Goal: Information Seeking & Learning: Learn about a topic

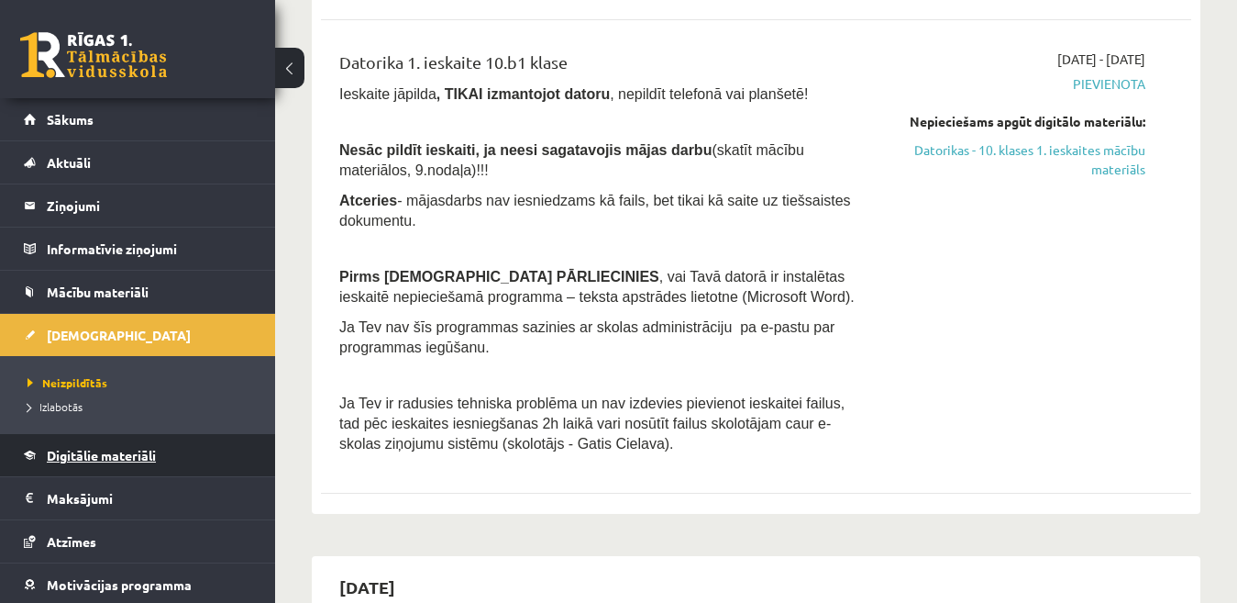
click at [131, 453] on span "Digitālie materiāli" at bounding box center [101, 455] width 109 height 17
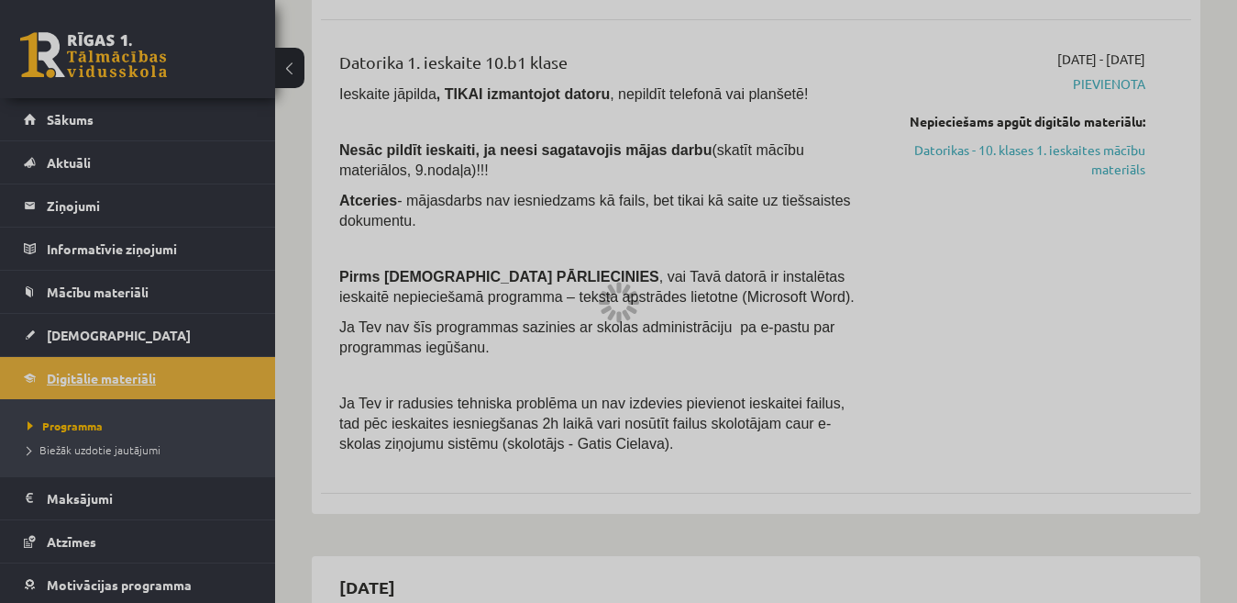
scroll to position [642, 0]
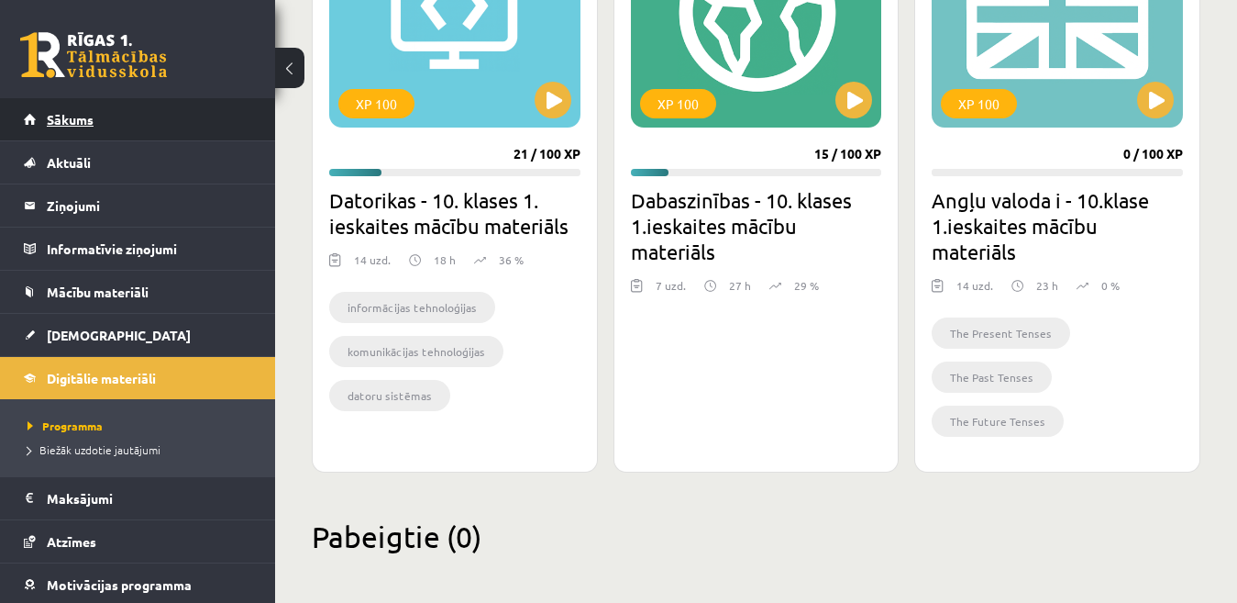
click at [84, 135] on link "Sākums" at bounding box center [138, 119] width 228 height 42
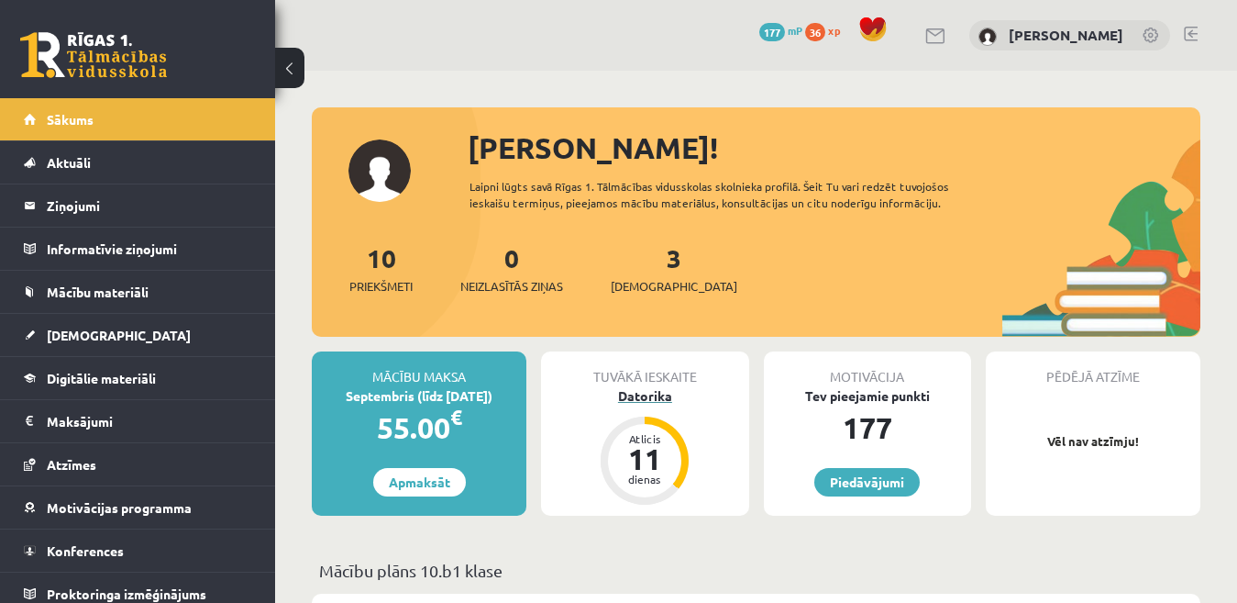
click at [644, 389] on div "Datorika" at bounding box center [644, 395] width 207 height 19
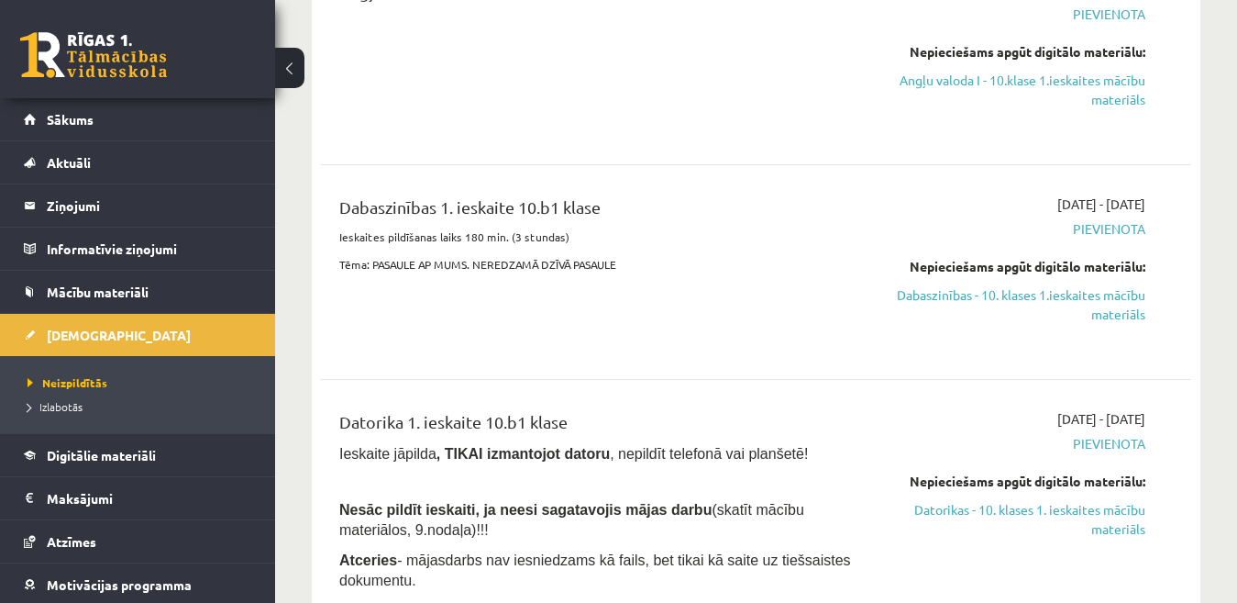
scroll to position [183, 0]
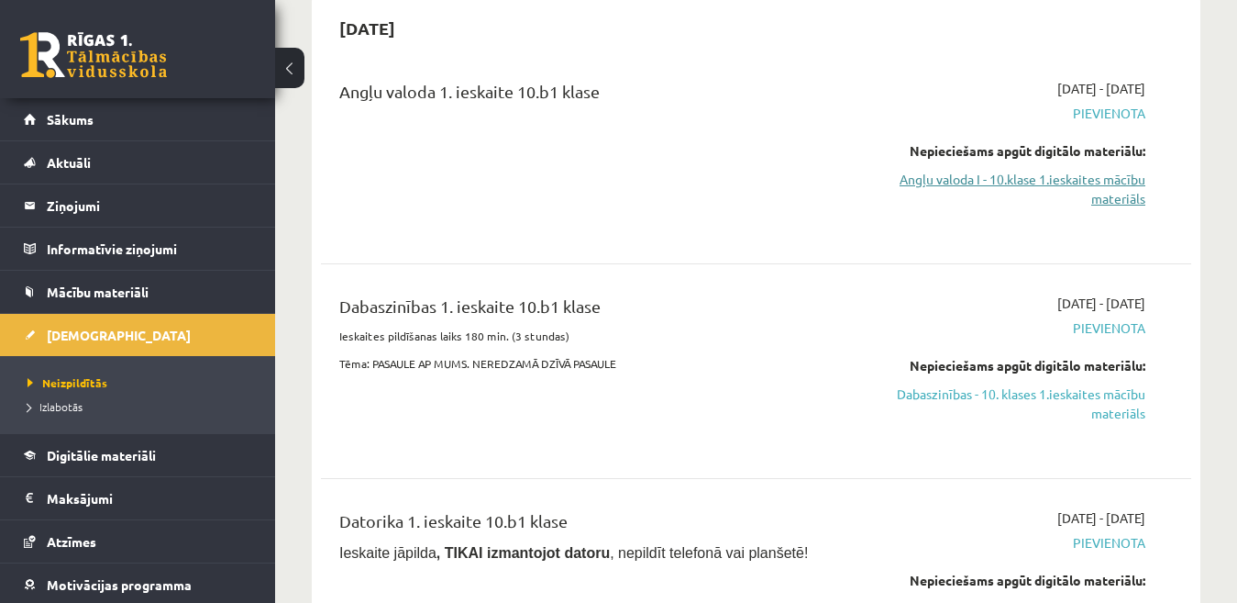
click at [1092, 192] on link "Angļu valoda I - 10.klase 1.ieskaites mācību materiāls" at bounding box center [1020, 189] width 250 height 39
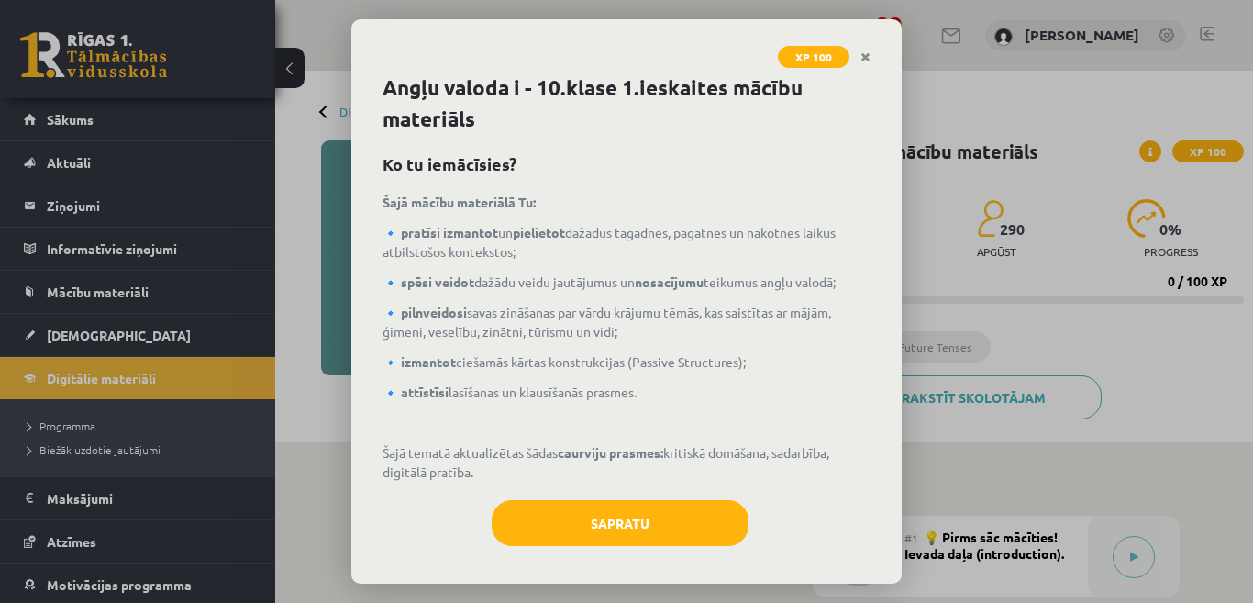
click at [606, 484] on div "Angļu valoda i - 10.klase 1.ieskaites mācību materiāls Ko tu iemācīsies? Šajā m…" at bounding box center [626, 327] width 550 height 511
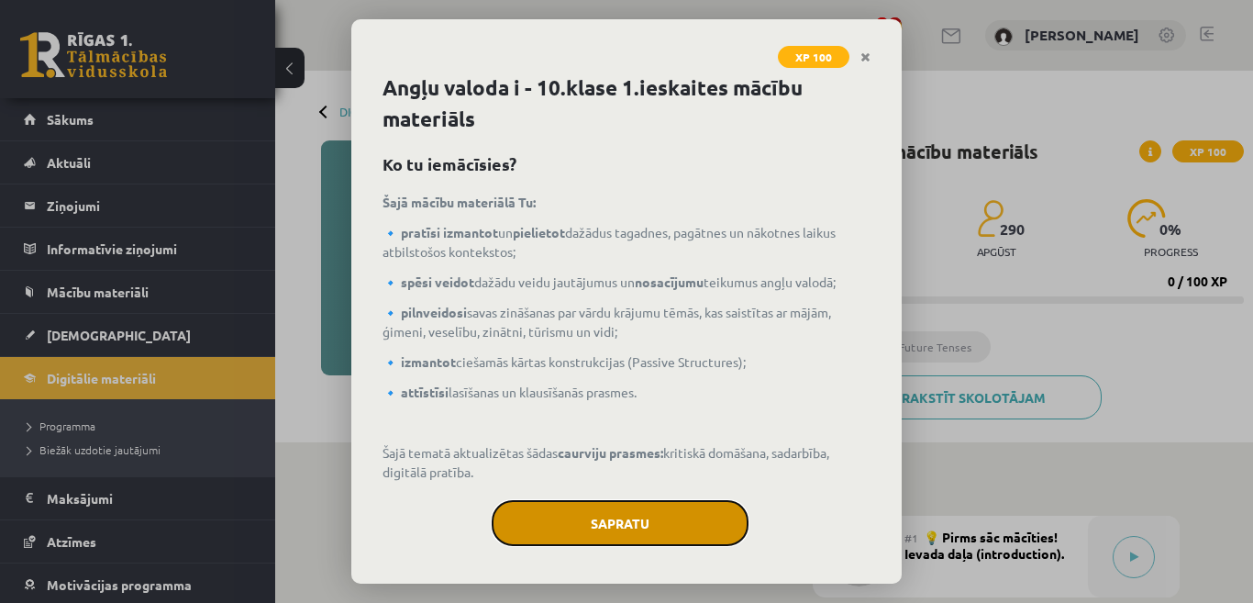
click at [606, 505] on button "Sapratu" at bounding box center [620, 523] width 257 height 46
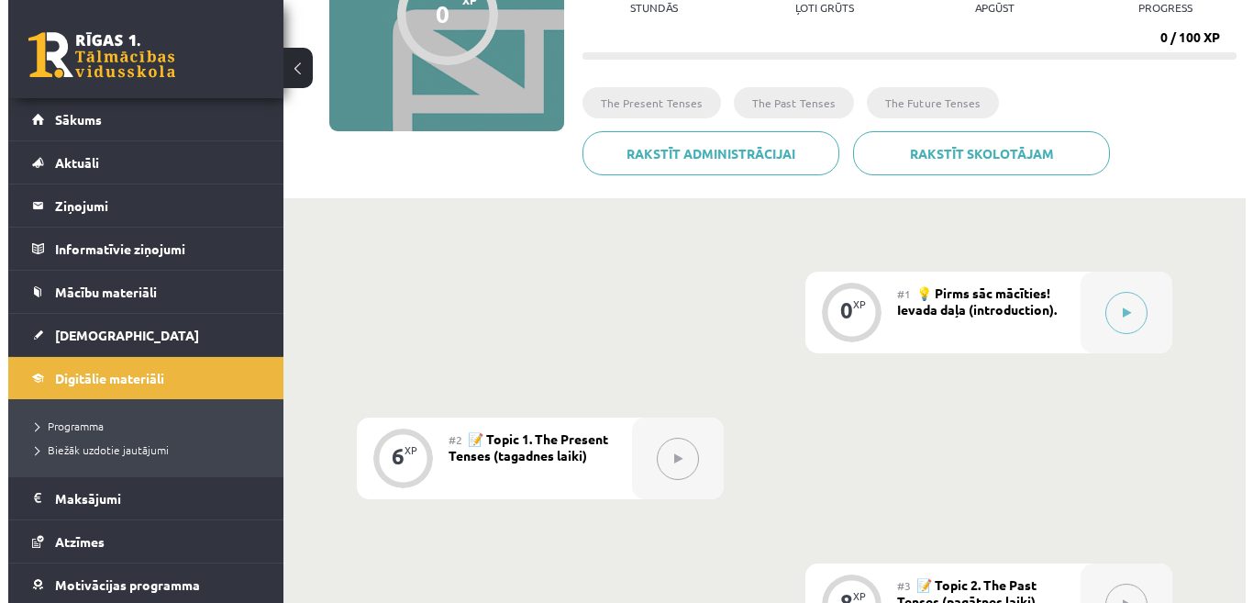
scroll to position [275, 0]
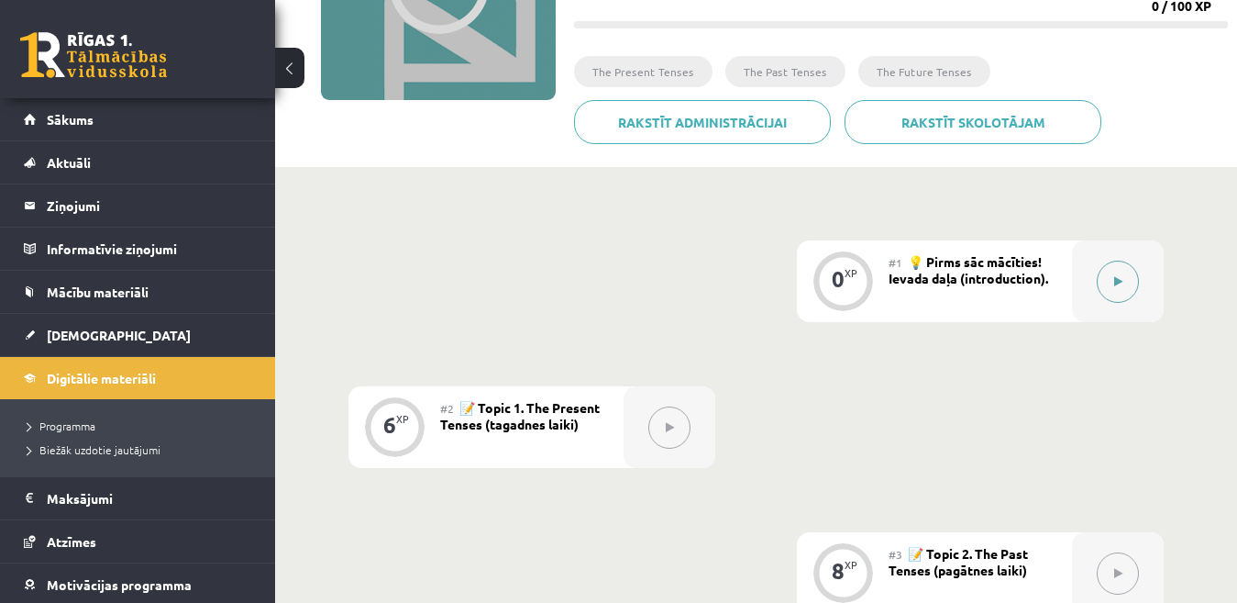
click at [1110, 281] on button at bounding box center [1118, 282] width 42 height 42
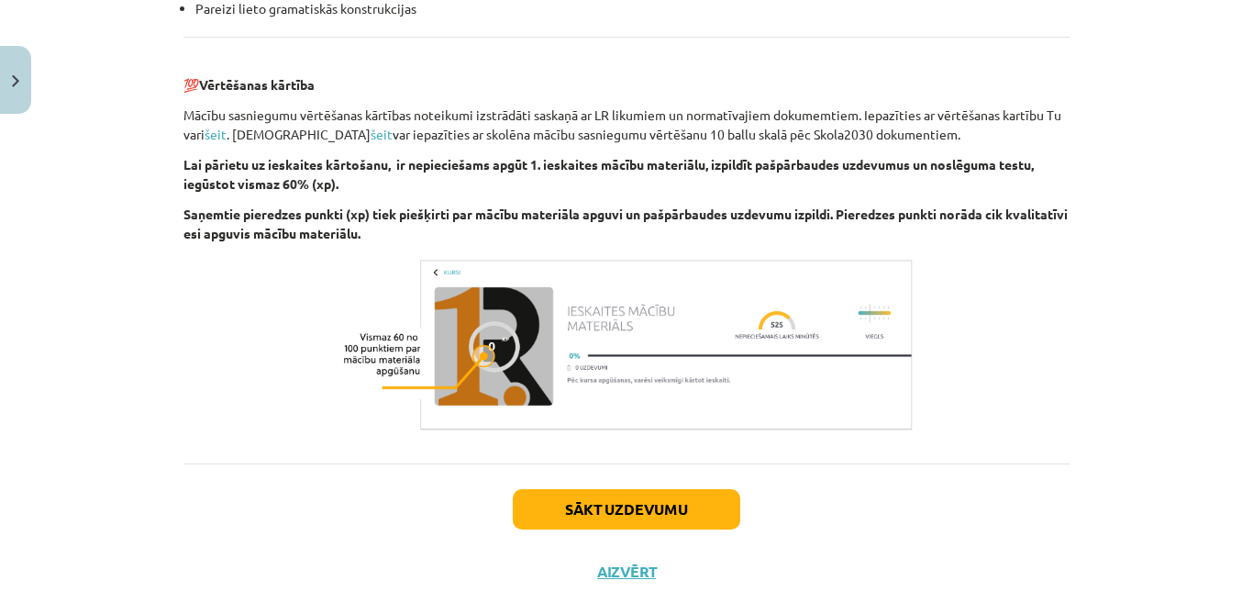
scroll to position [2157, 0]
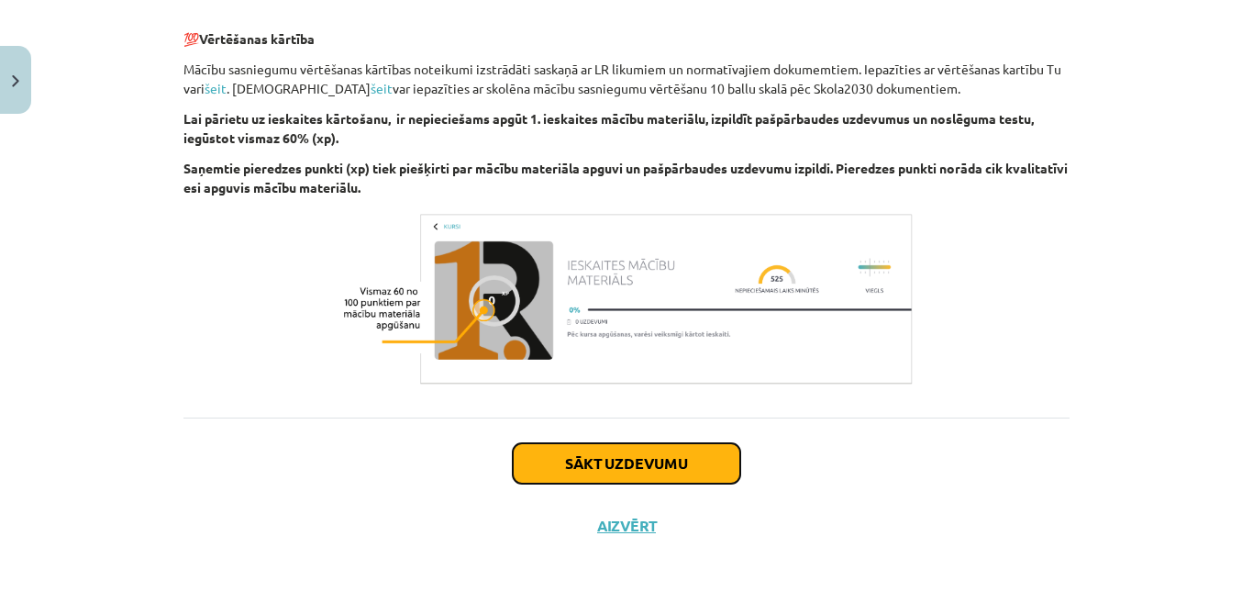
click at [660, 467] on button "Sākt uzdevumu" at bounding box center [627, 463] width 228 height 40
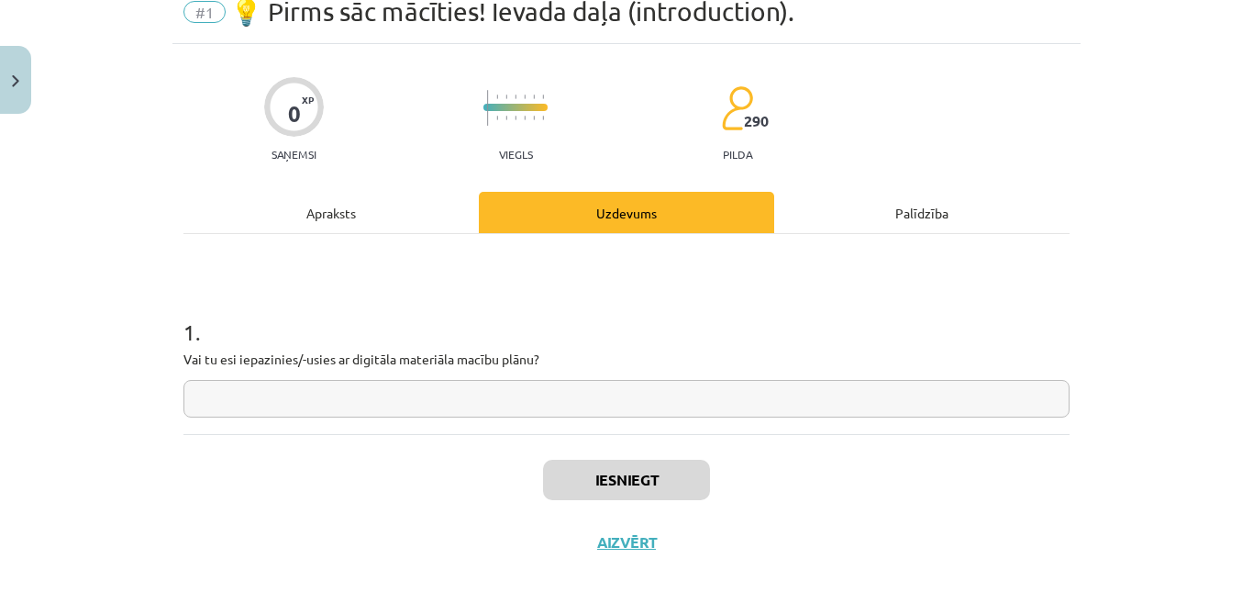
scroll to position [94, 0]
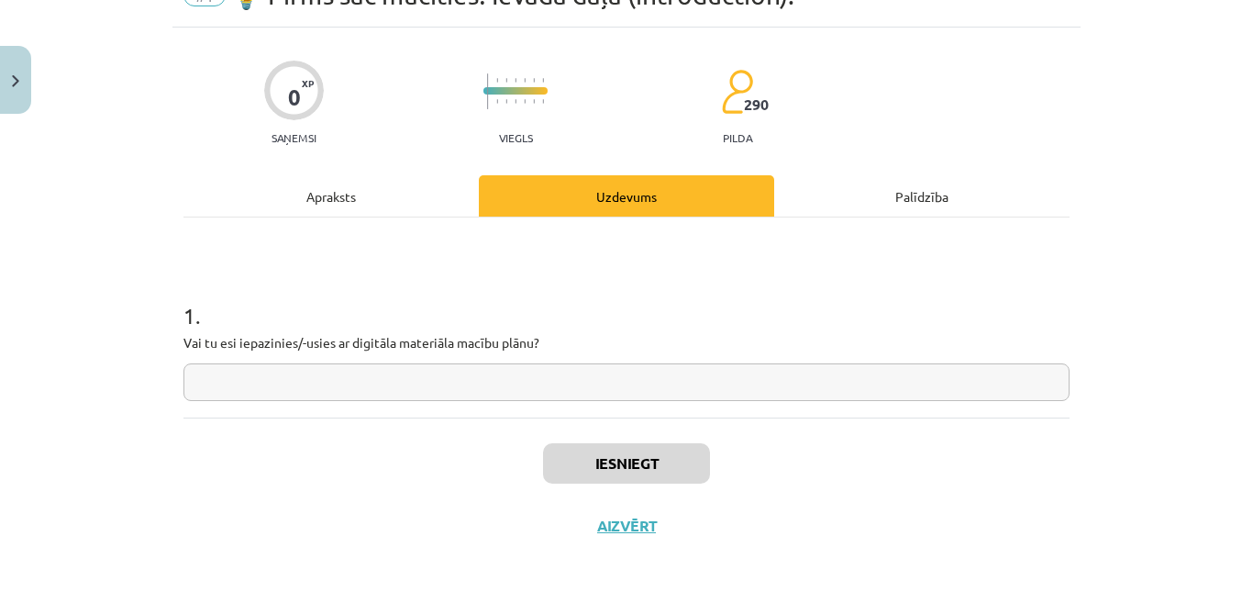
click at [369, 191] on div "Apraksts" at bounding box center [330, 195] width 295 height 41
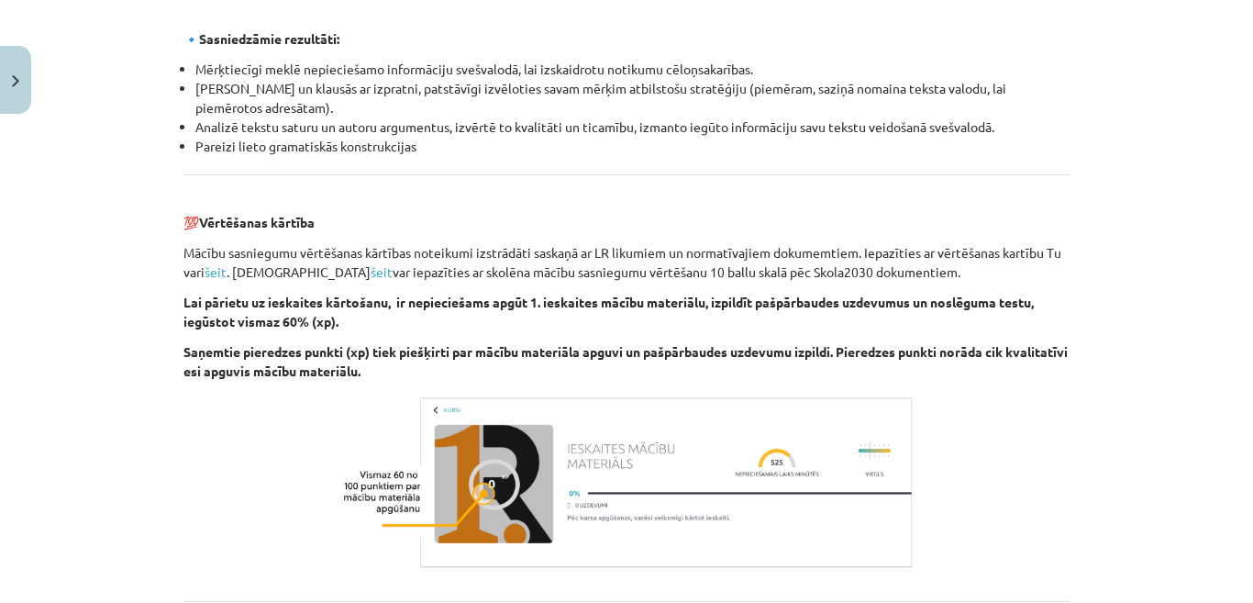
scroll to position [2157, 0]
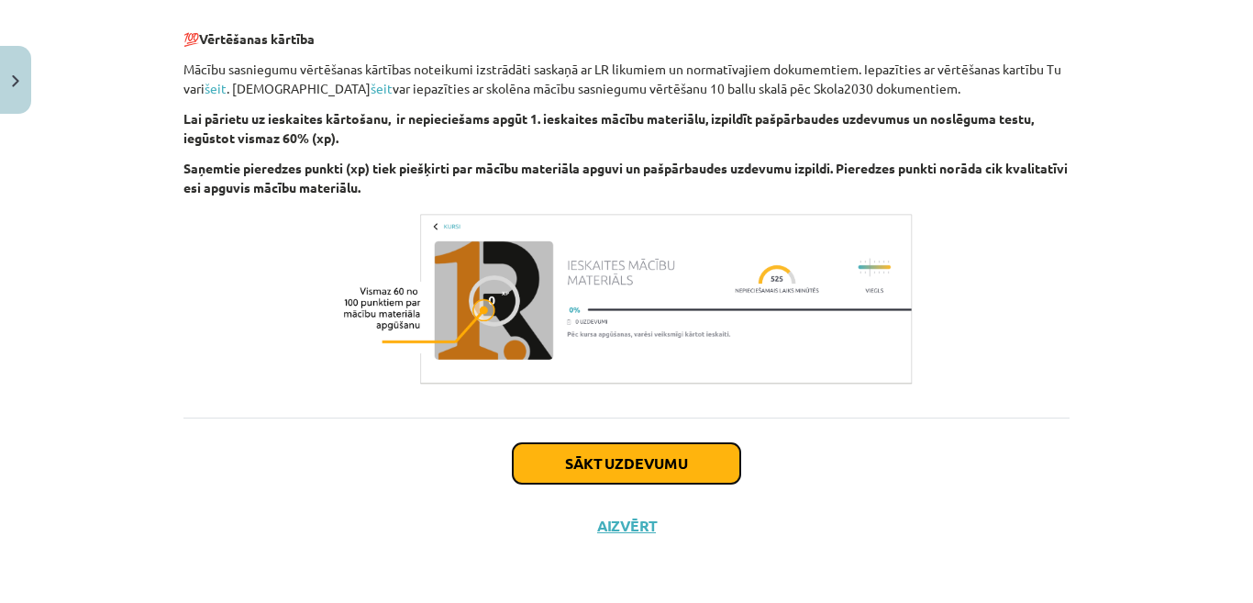
click at [594, 474] on button "Sākt uzdevumu" at bounding box center [627, 463] width 228 height 40
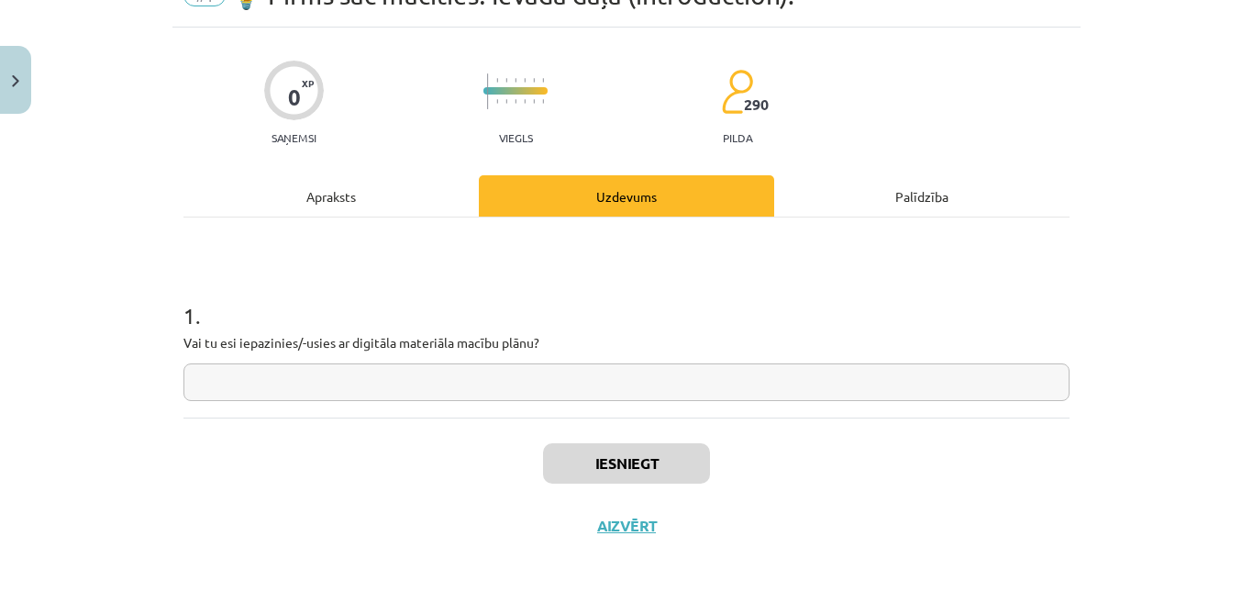
scroll to position [46, 0]
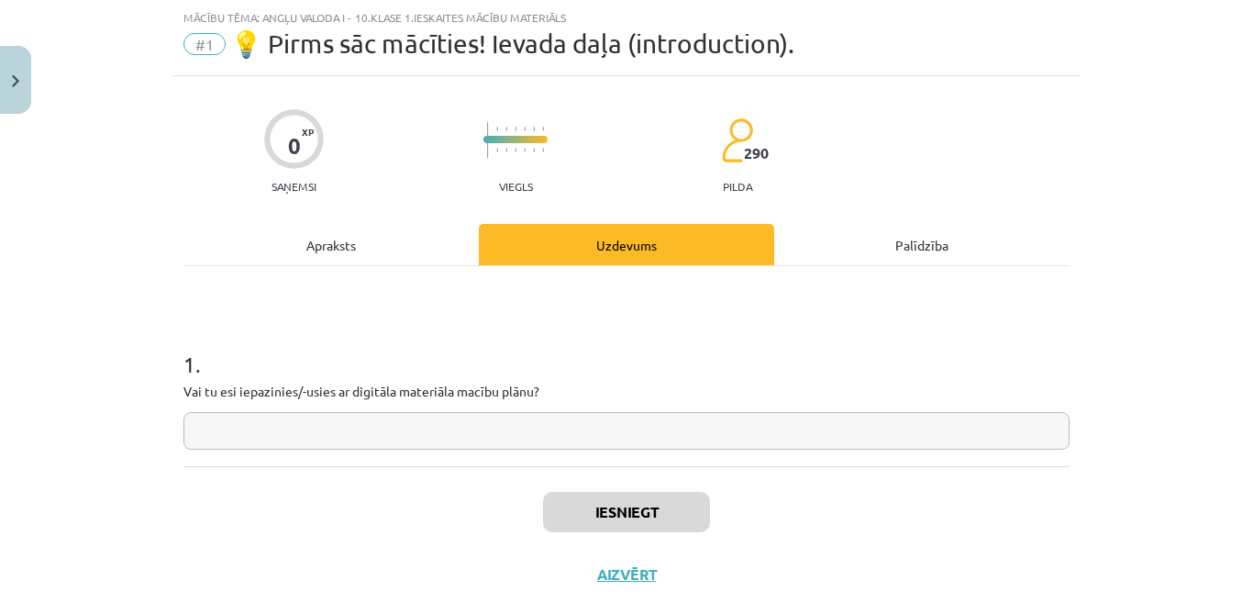
click at [340, 433] on input "text" at bounding box center [626, 431] width 886 height 38
type input "**"
click at [605, 517] on button "Iesniegt" at bounding box center [626, 512] width 167 height 40
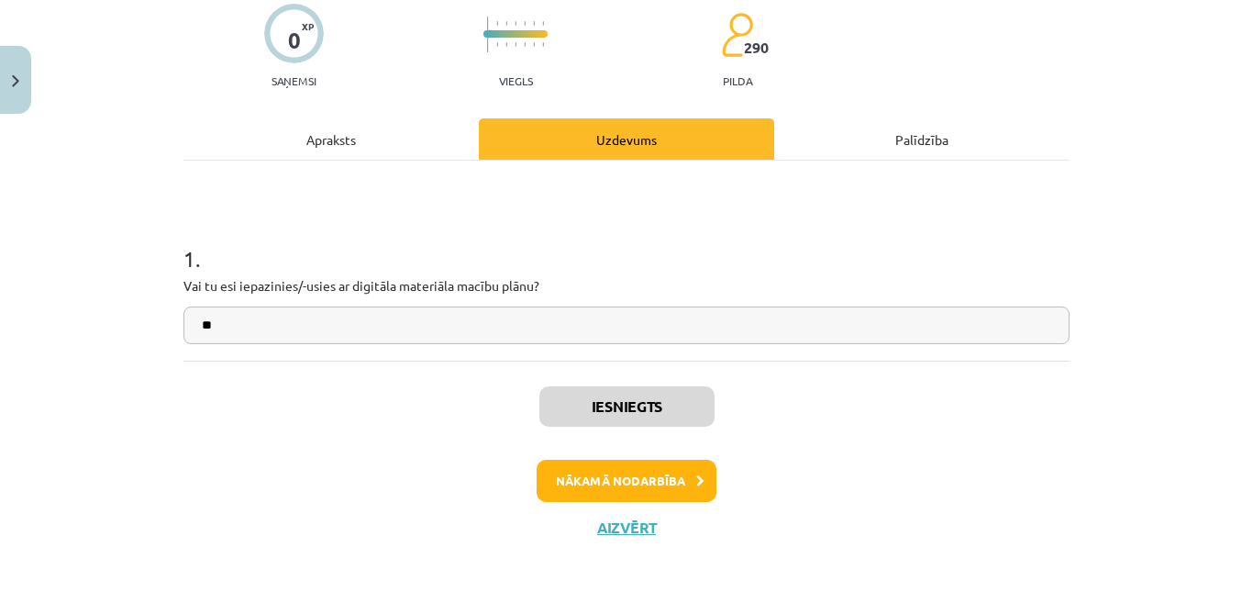
scroll to position [153, 0]
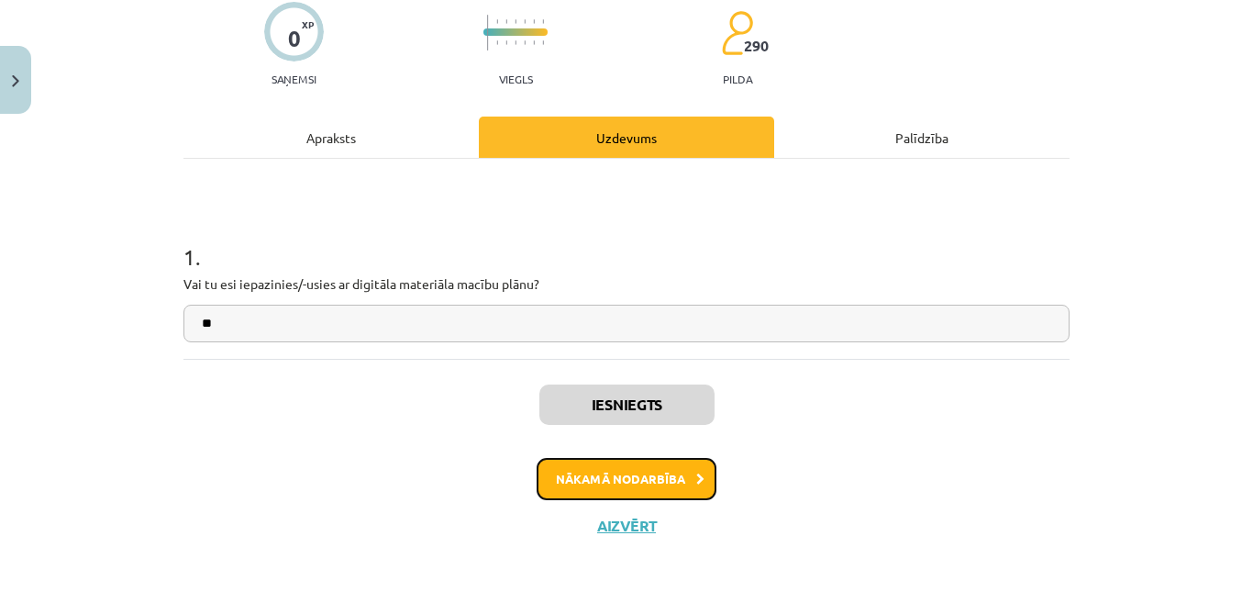
click at [649, 478] on button "Nākamā nodarbība" at bounding box center [627, 479] width 180 height 42
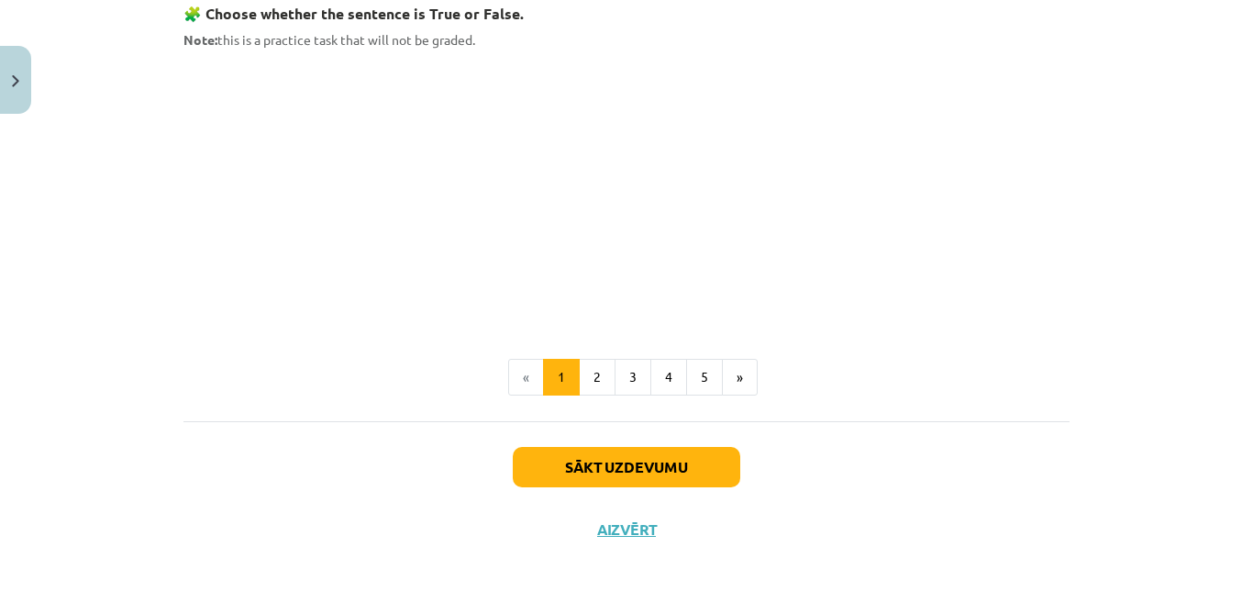
scroll to position [1250, 0]
click at [594, 364] on button "2" at bounding box center [597, 376] width 37 height 37
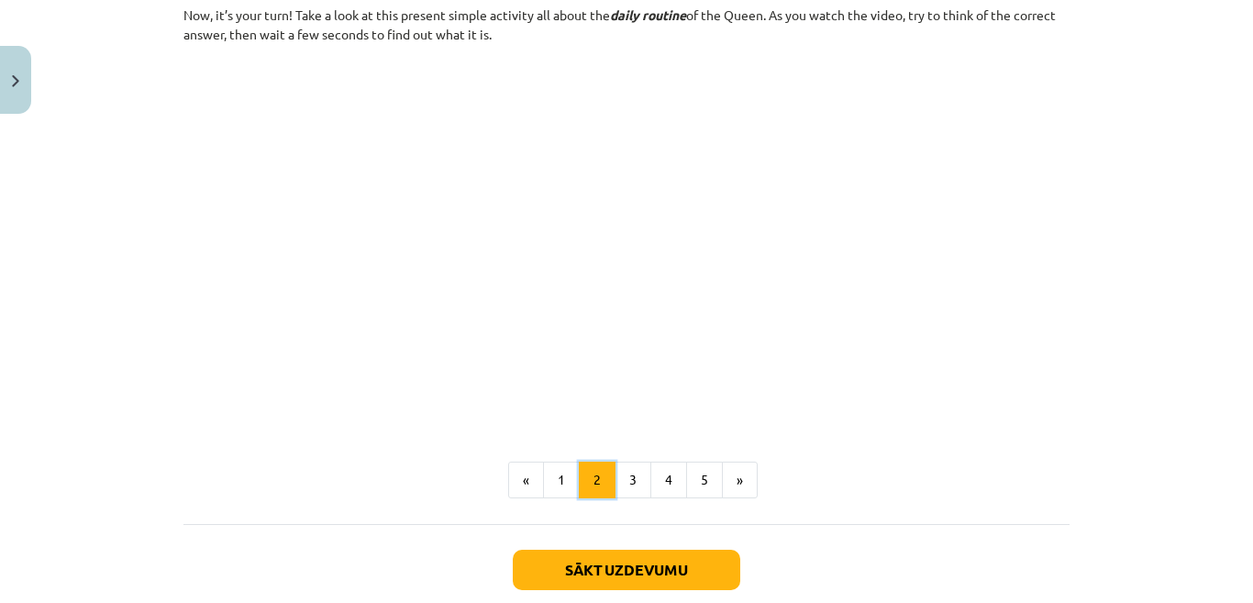
scroll to position [1206, 0]
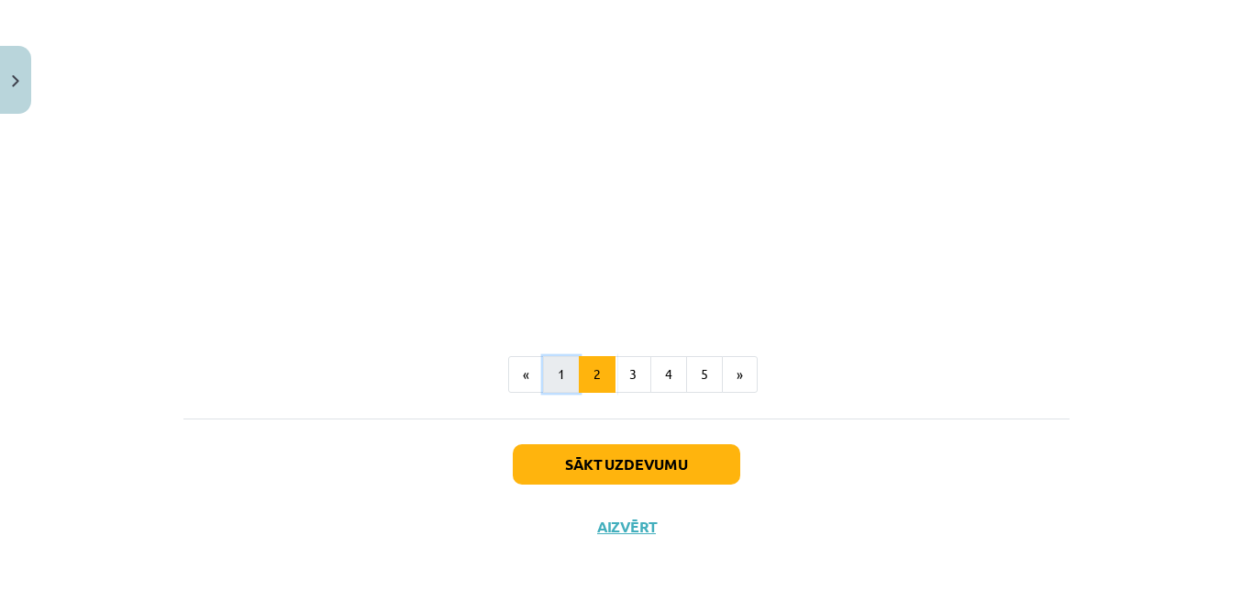
click at [543, 372] on button "1" at bounding box center [561, 374] width 37 height 37
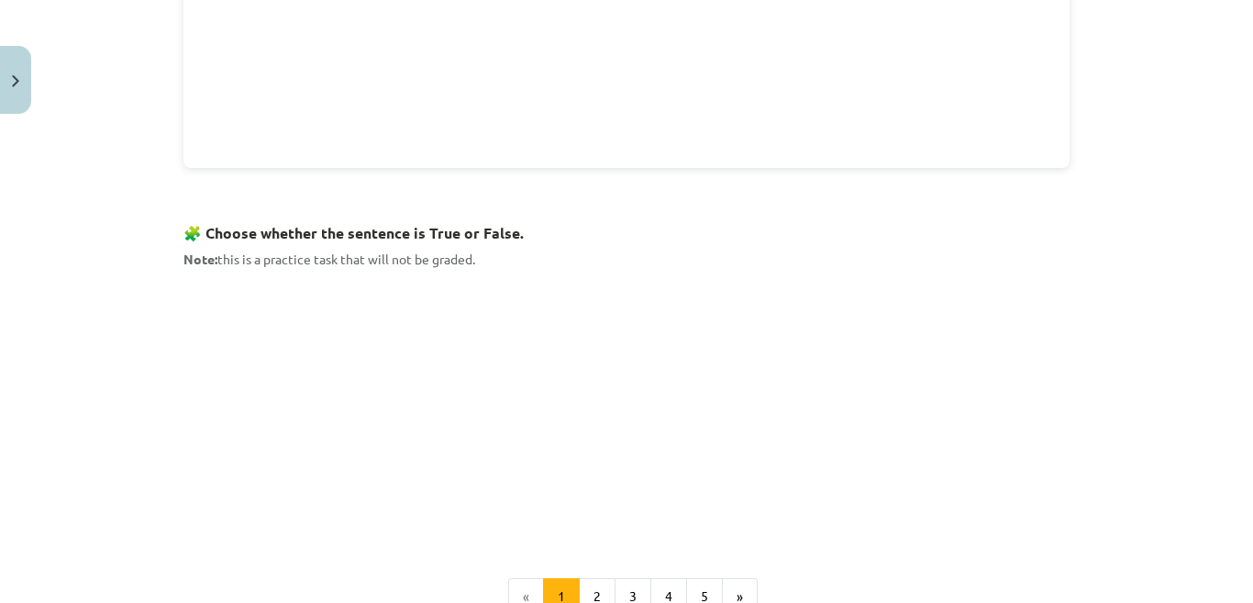
scroll to position [1193, 0]
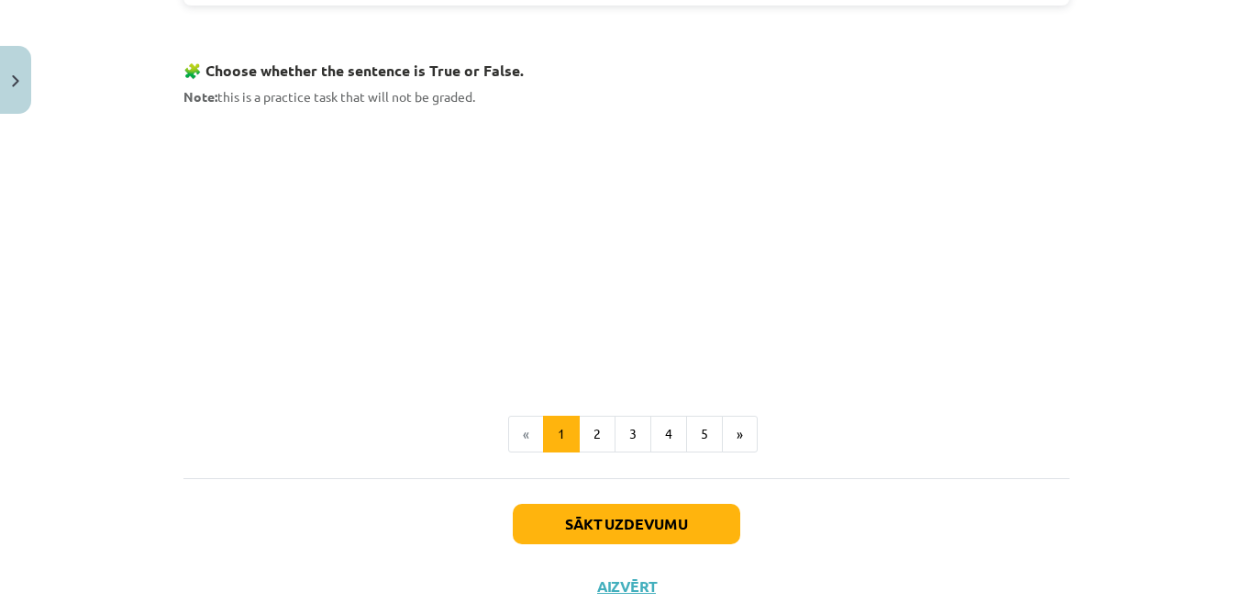
click at [183, 65] on strong "🧩 Choose whether the sentence is True or False." at bounding box center [353, 70] width 340 height 19
click at [183, 69] on strong "🧩 Choose whether the sentence is True or False." at bounding box center [353, 70] width 340 height 19
drag, startPoint x: 172, startPoint y: 65, endPoint x: 214, endPoint y: 66, distance: 41.3
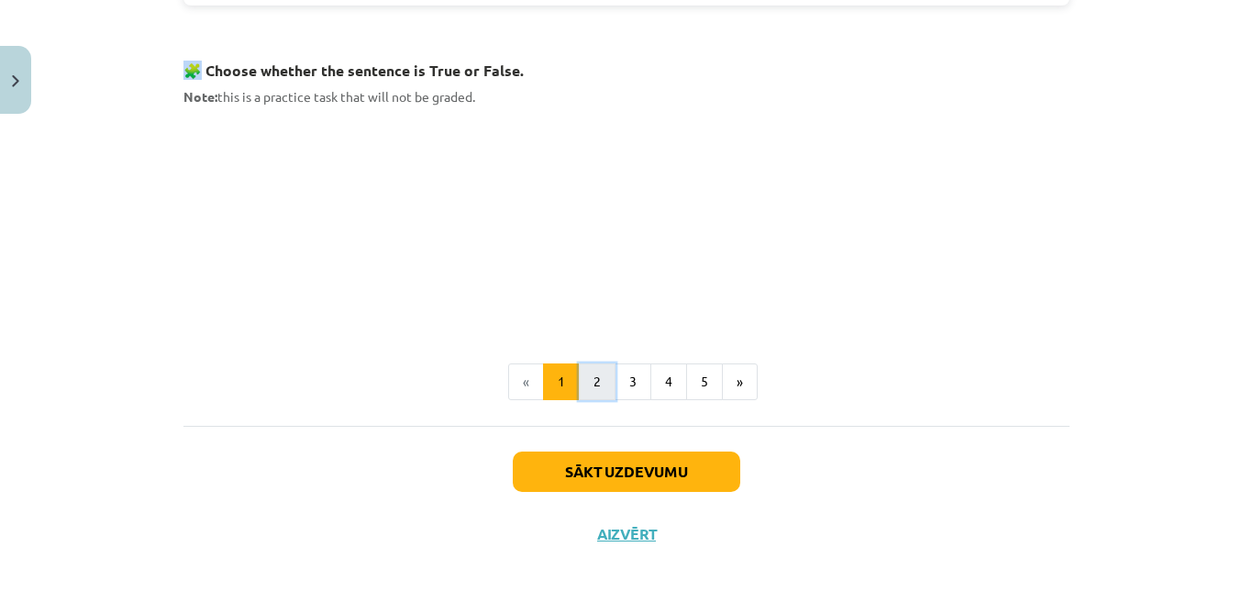
click at [579, 375] on button "2" at bounding box center [597, 381] width 37 height 37
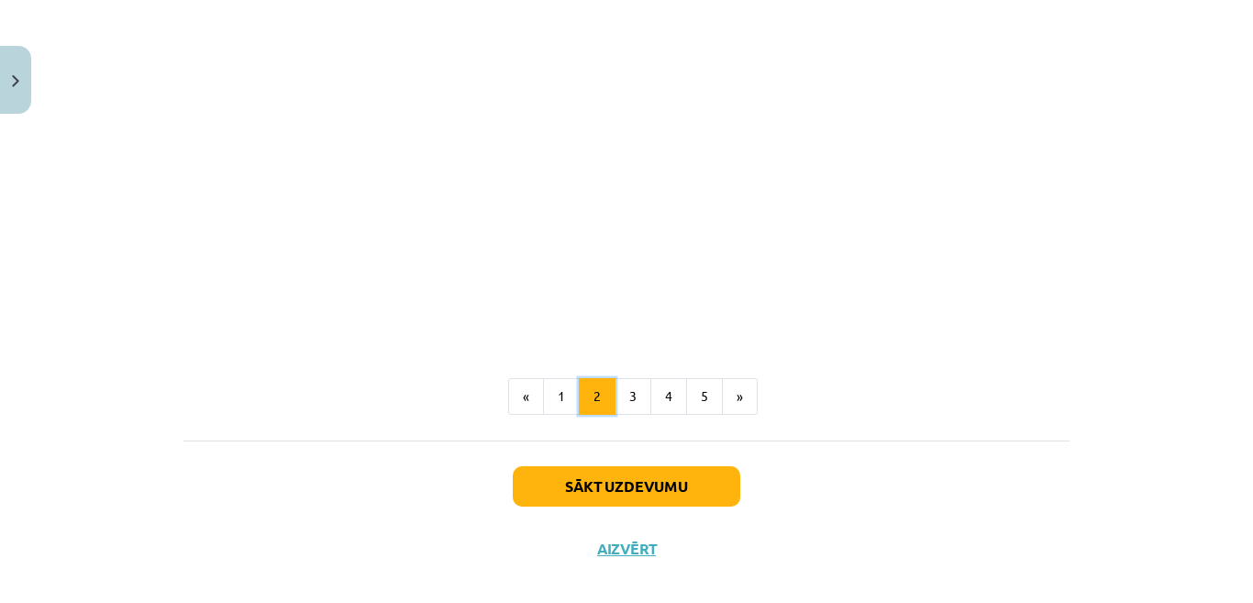
scroll to position [1206, 0]
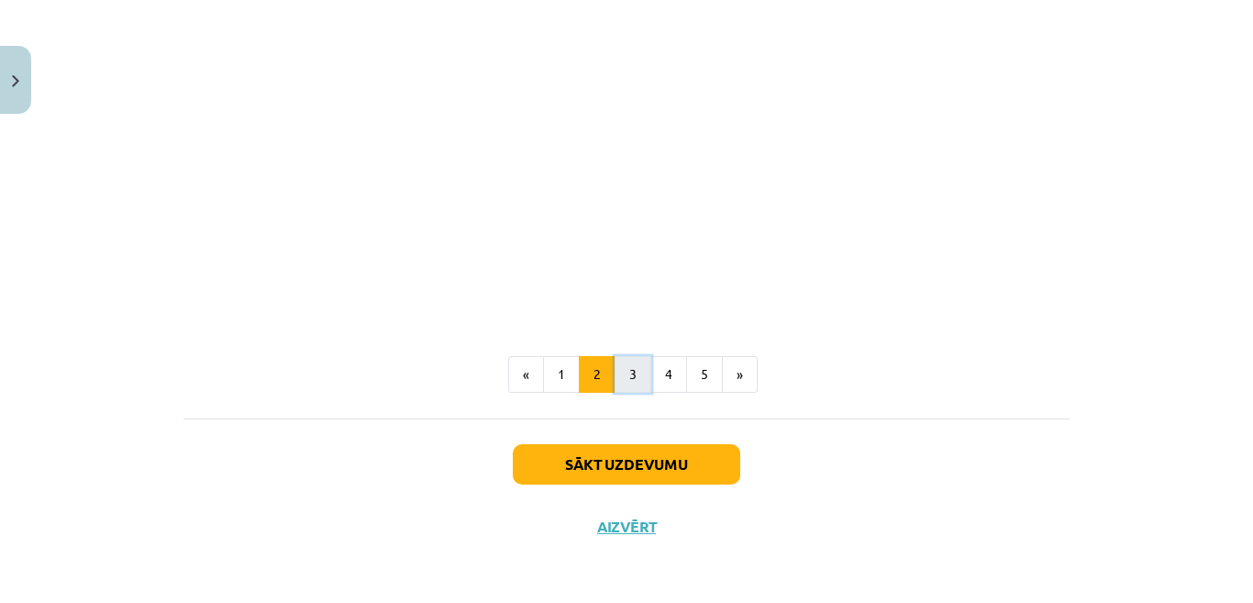
click at [623, 380] on button "3" at bounding box center [633, 374] width 37 height 37
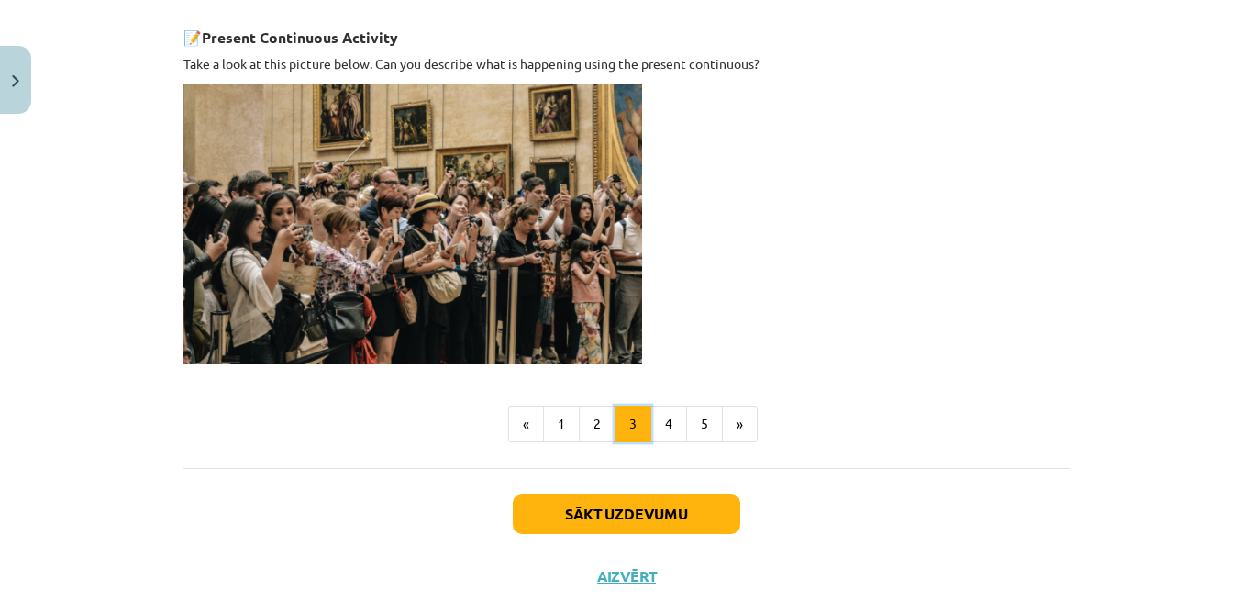
scroll to position [1346, 0]
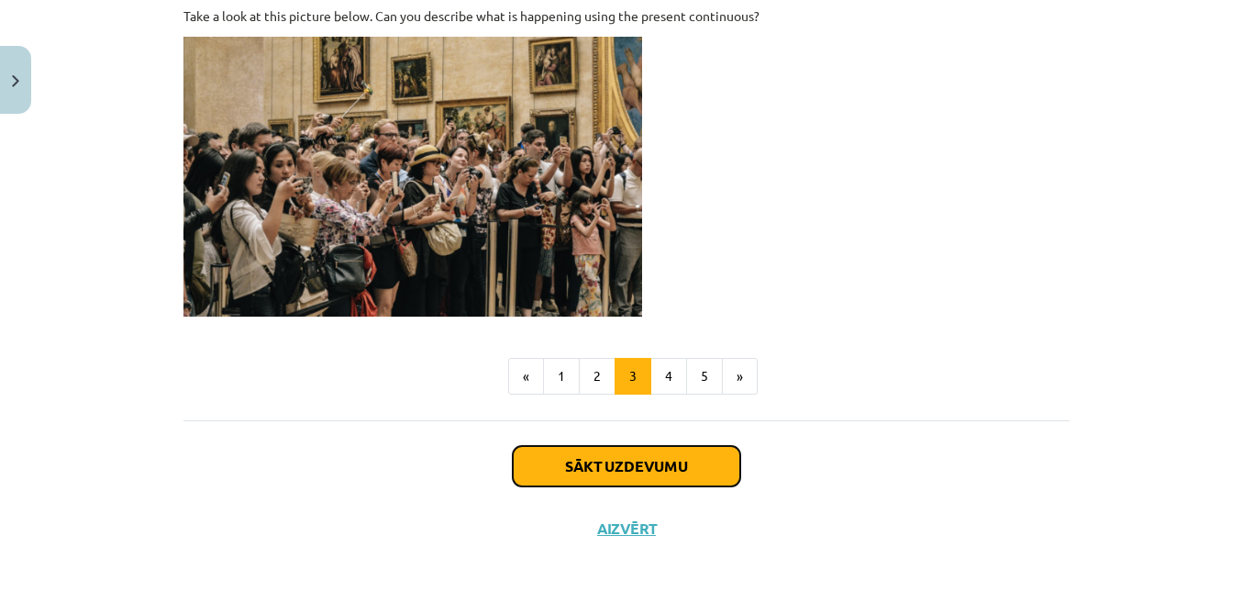
click at [604, 467] on button "Sākt uzdevumu" at bounding box center [627, 466] width 228 height 40
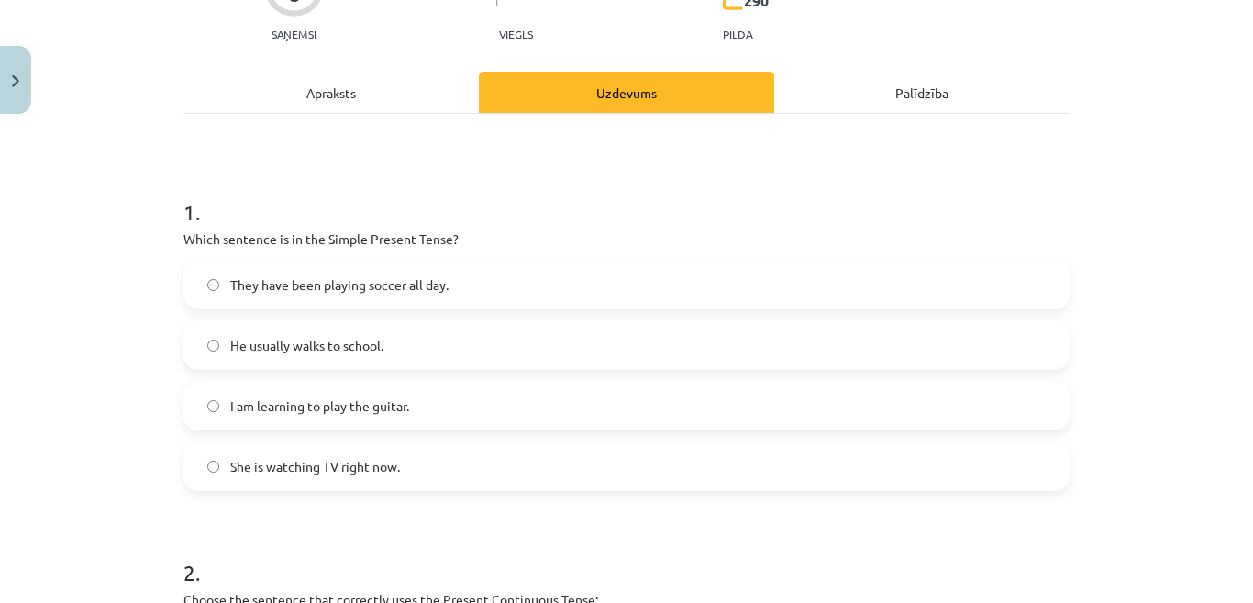
scroll to position [229, 0]
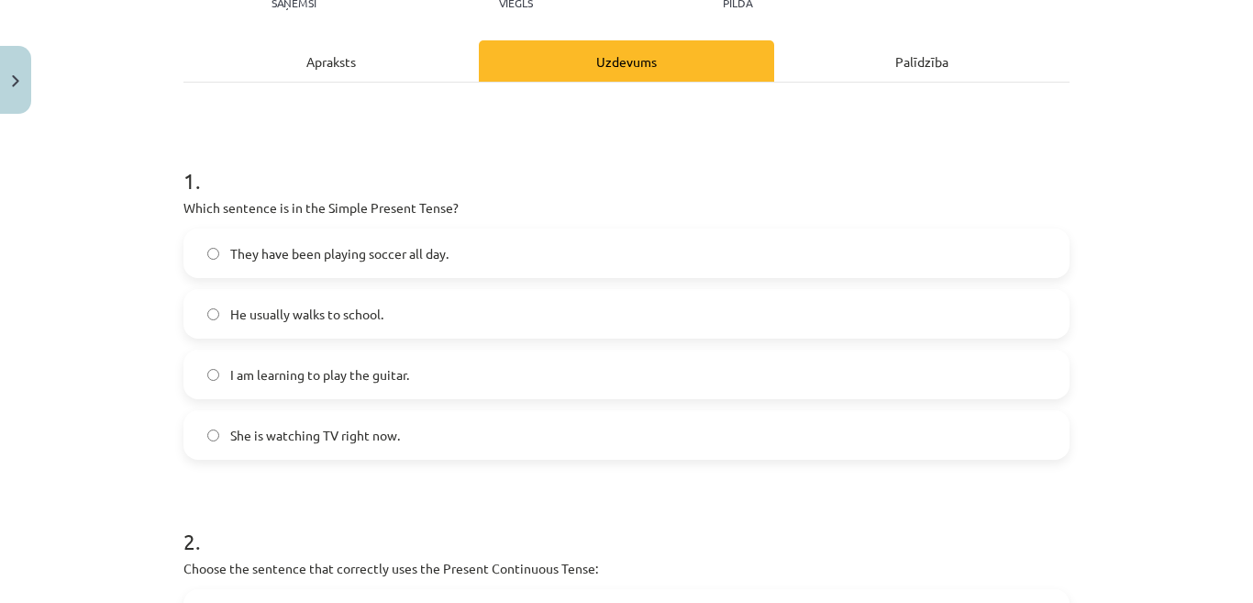
click at [346, 378] on span "I am learning to play the guitar." at bounding box center [319, 374] width 179 height 19
click at [341, 323] on span "He usually walks to school." at bounding box center [306, 314] width 153 height 19
click at [277, 323] on span "He usually walks to school." at bounding box center [306, 314] width 153 height 19
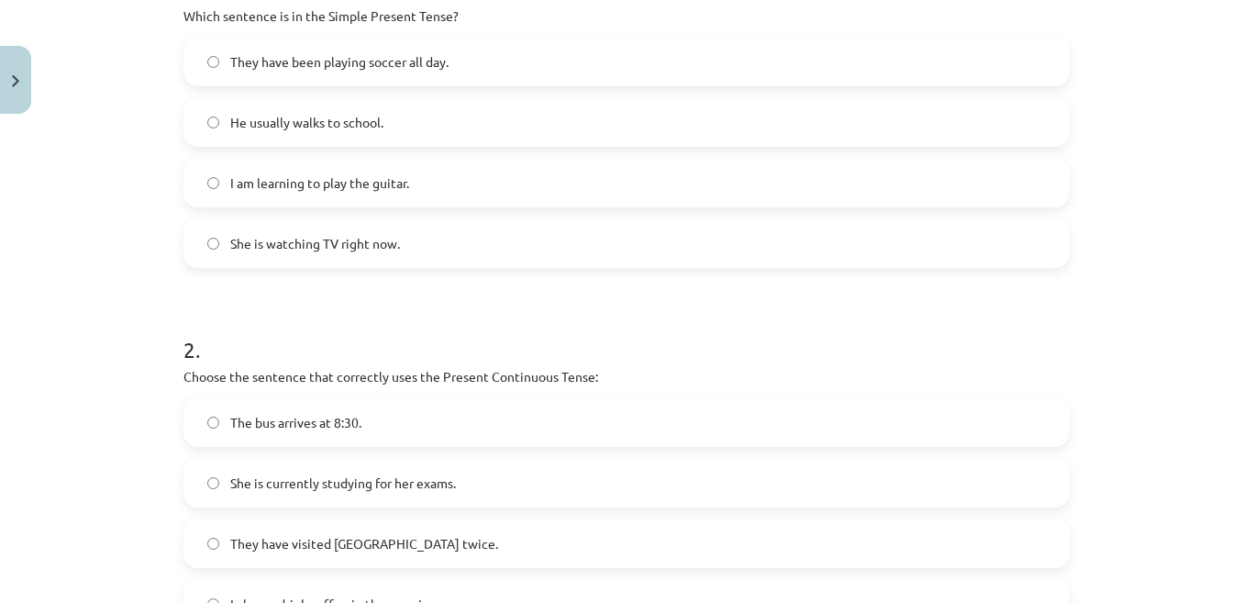
scroll to position [321, 0]
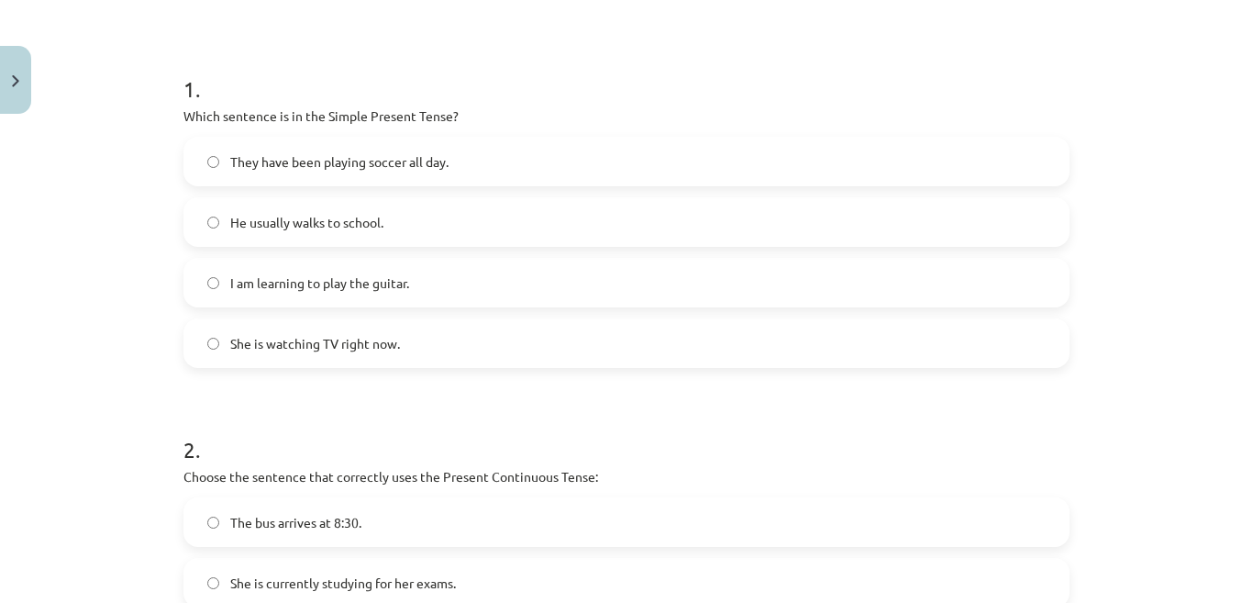
click at [216, 209] on label "He usually walks to school." at bounding box center [626, 222] width 882 height 46
click at [215, 222] on label "He usually walks to school." at bounding box center [626, 222] width 882 height 46
click at [207, 228] on label "He usually walks to school." at bounding box center [626, 222] width 882 height 46
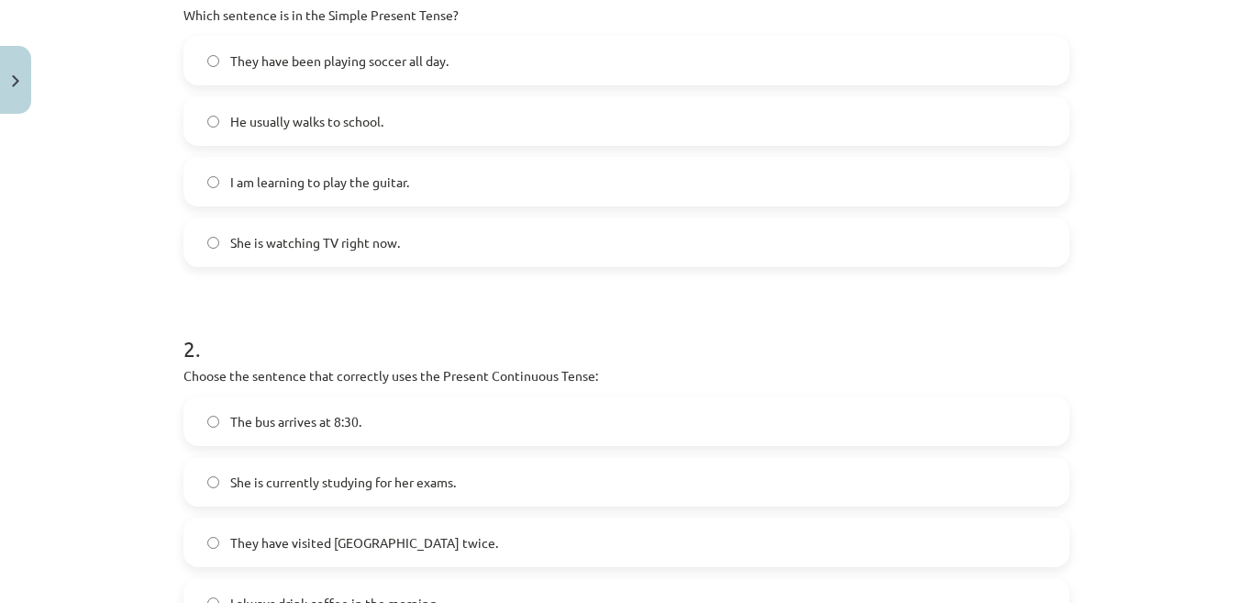
scroll to position [688, 0]
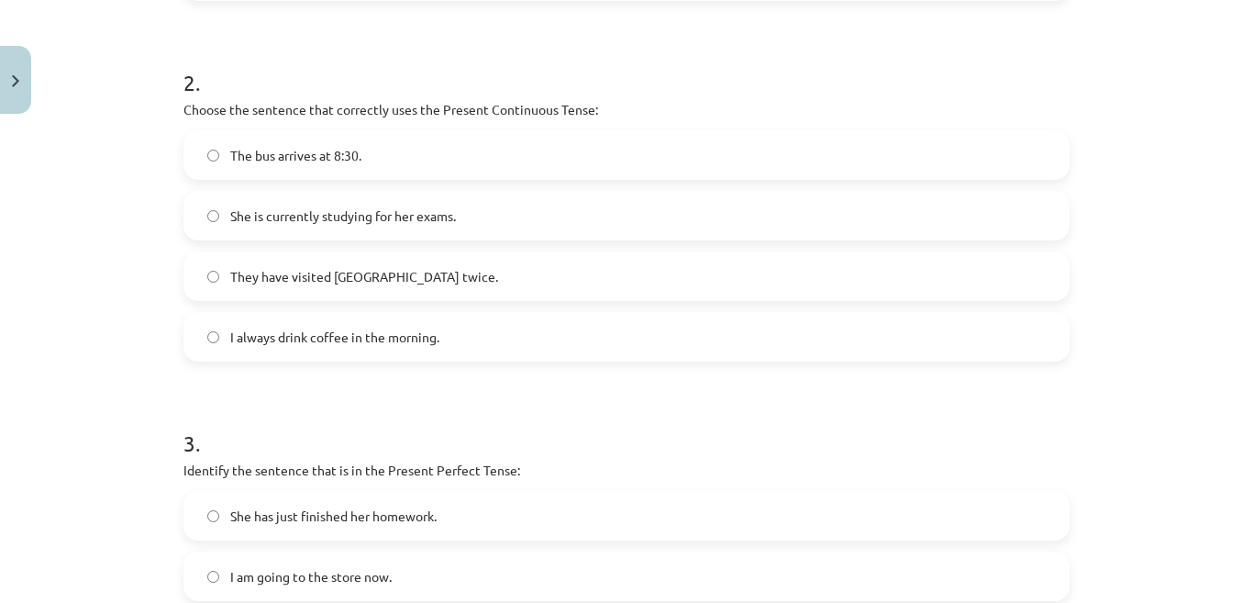
click at [234, 219] on span "She is currently studying for her exams." at bounding box center [343, 215] width 226 height 19
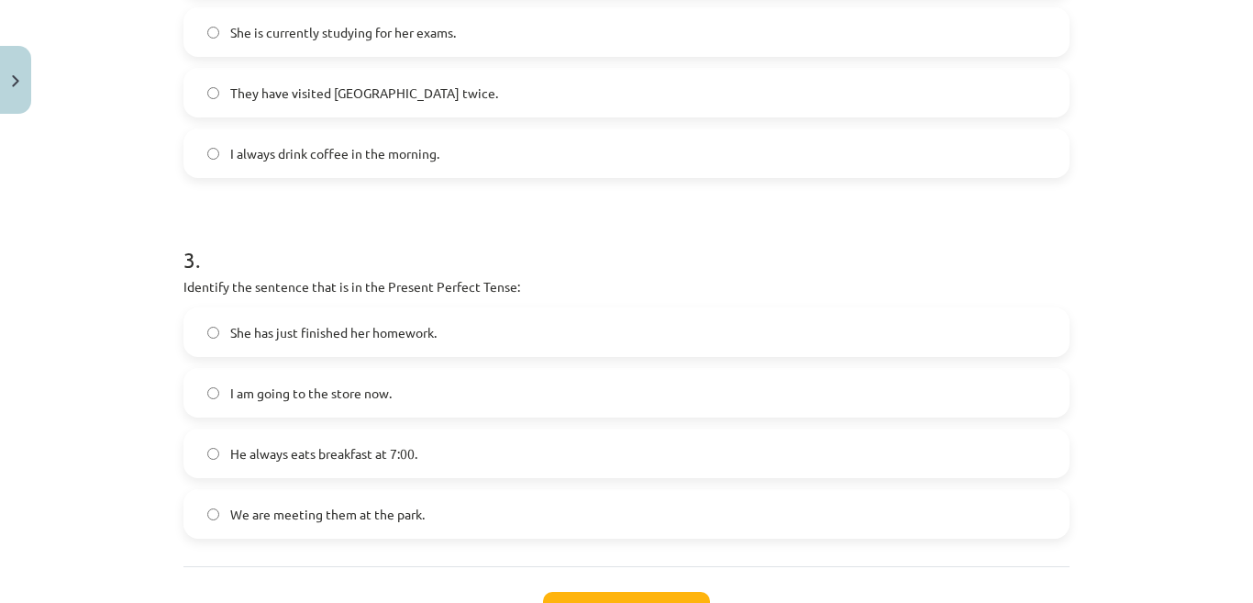
scroll to position [963, 0]
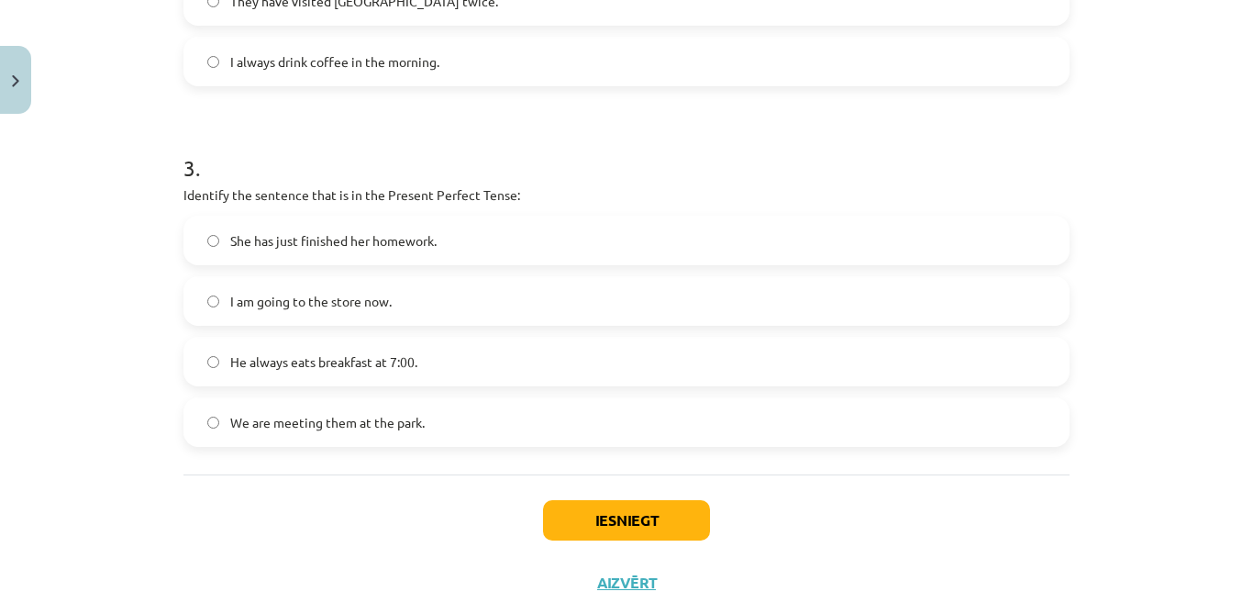
click at [316, 241] on span "She has just finished her homework." at bounding box center [333, 240] width 206 height 19
click at [620, 526] on button "Iesniegt" at bounding box center [626, 520] width 167 height 40
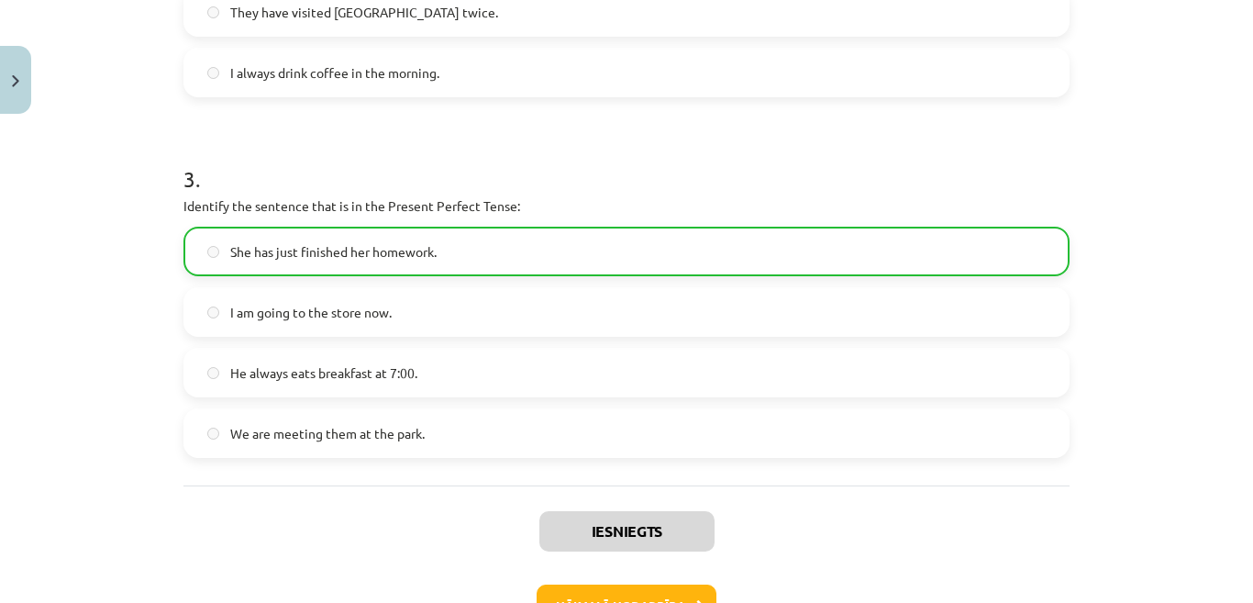
scroll to position [1079, 0]
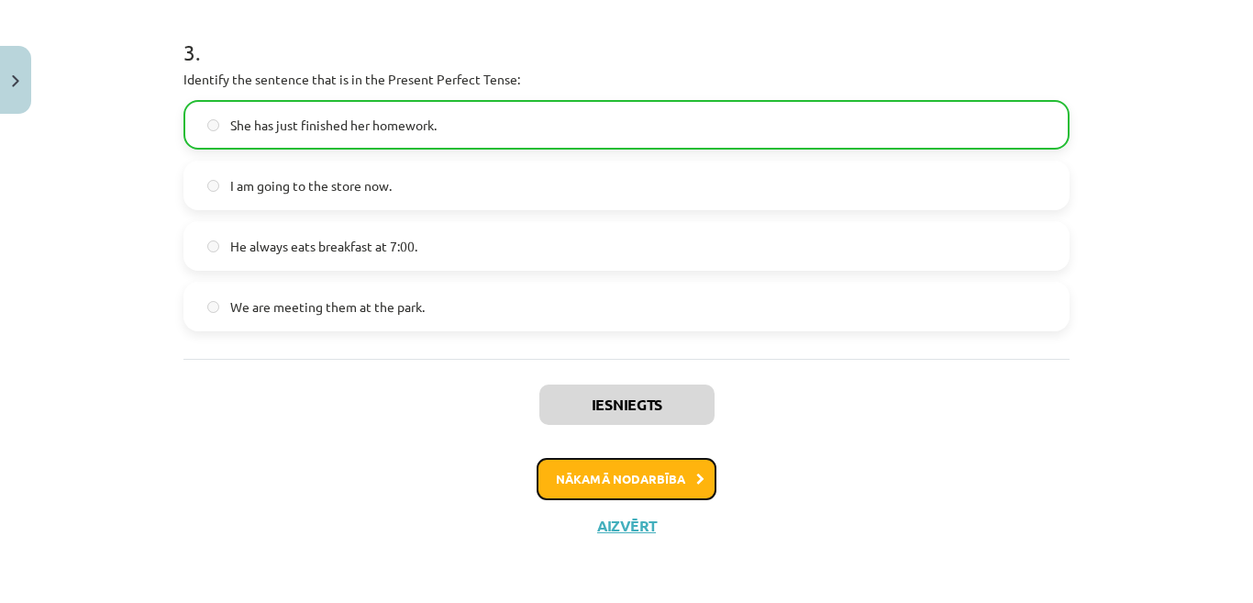
click at [633, 483] on button "Nākamā nodarbība" at bounding box center [627, 479] width 180 height 42
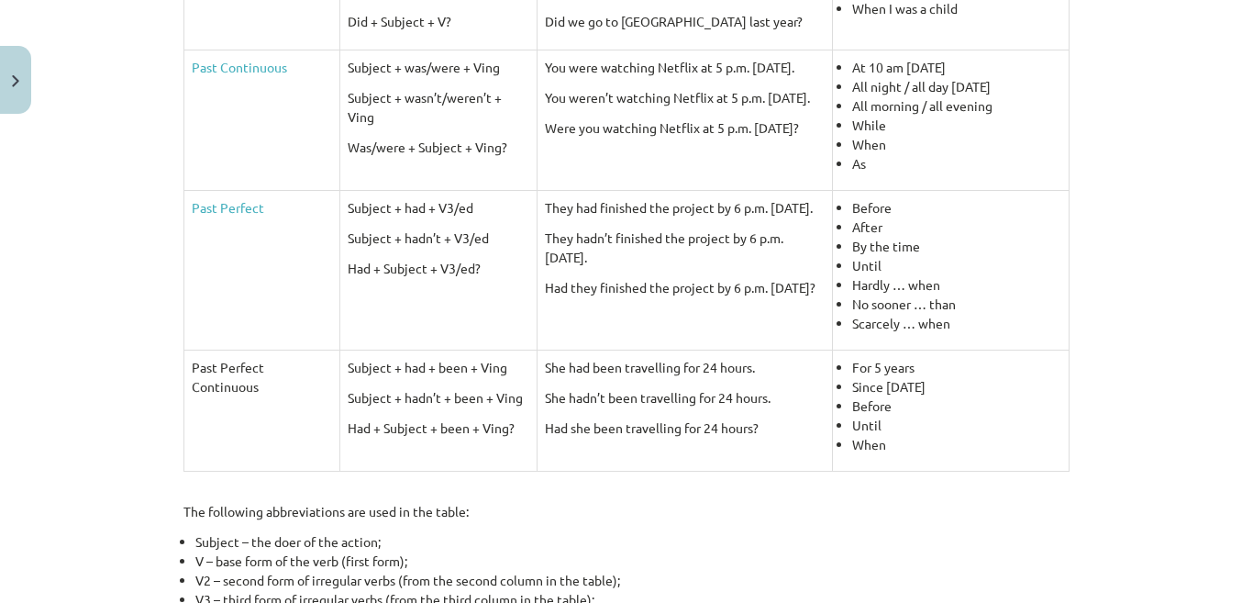
scroll to position [951, 0]
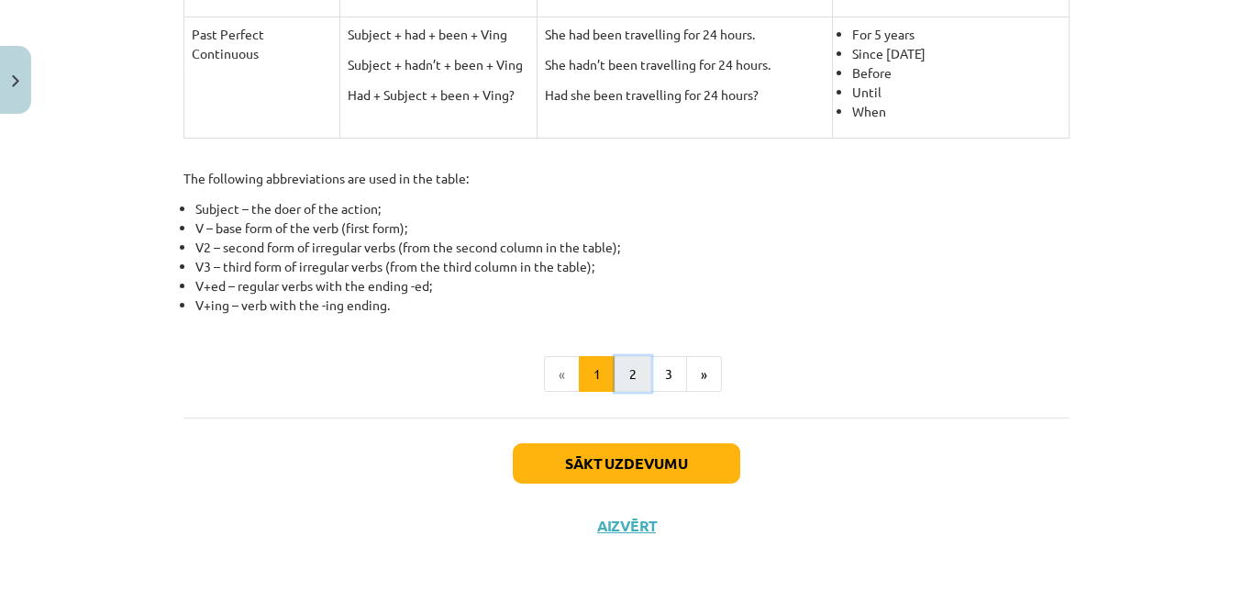
click at [619, 359] on button "2" at bounding box center [633, 374] width 37 height 37
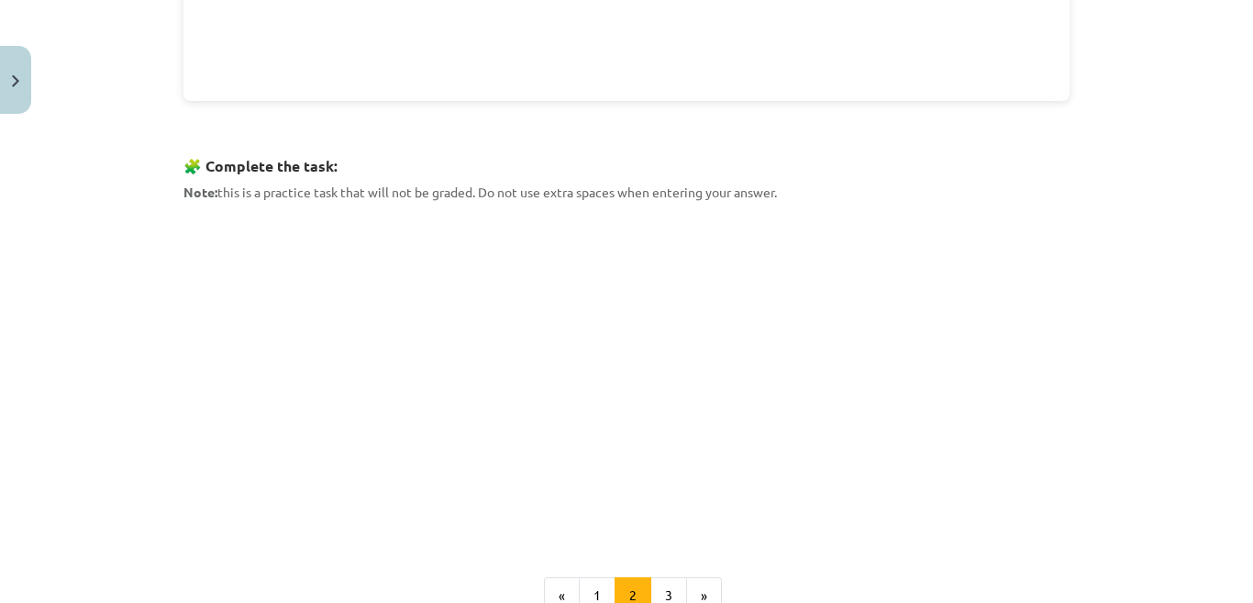
scroll to position [835, 0]
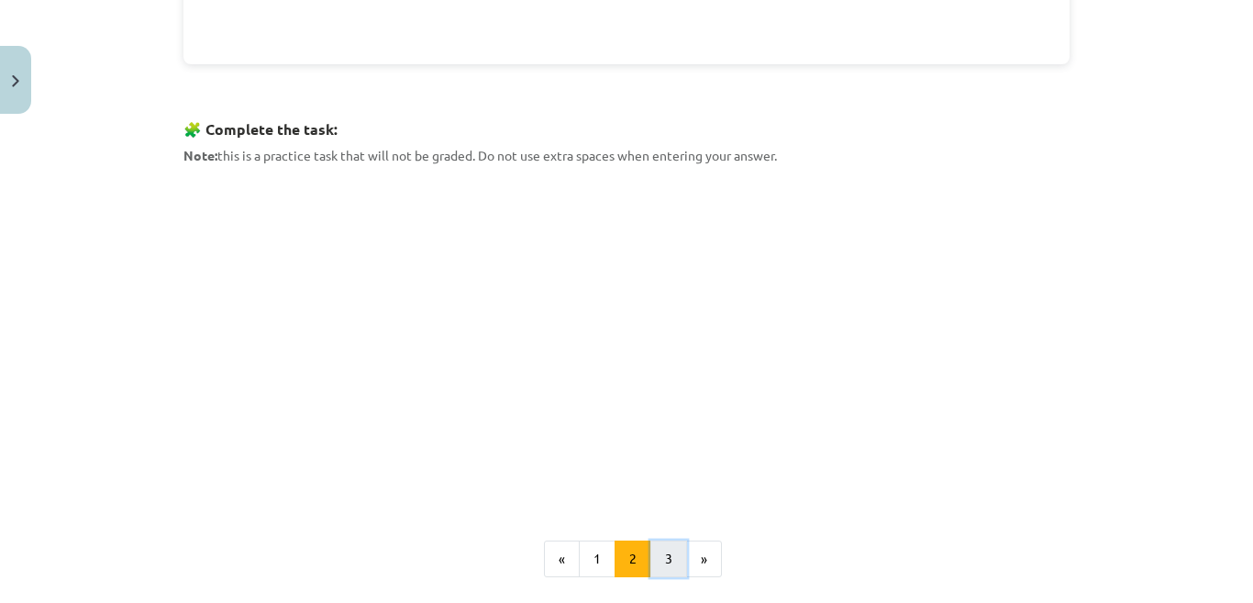
click at [650, 549] on button "3" at bounding box center [668, 558] width 37 height 37
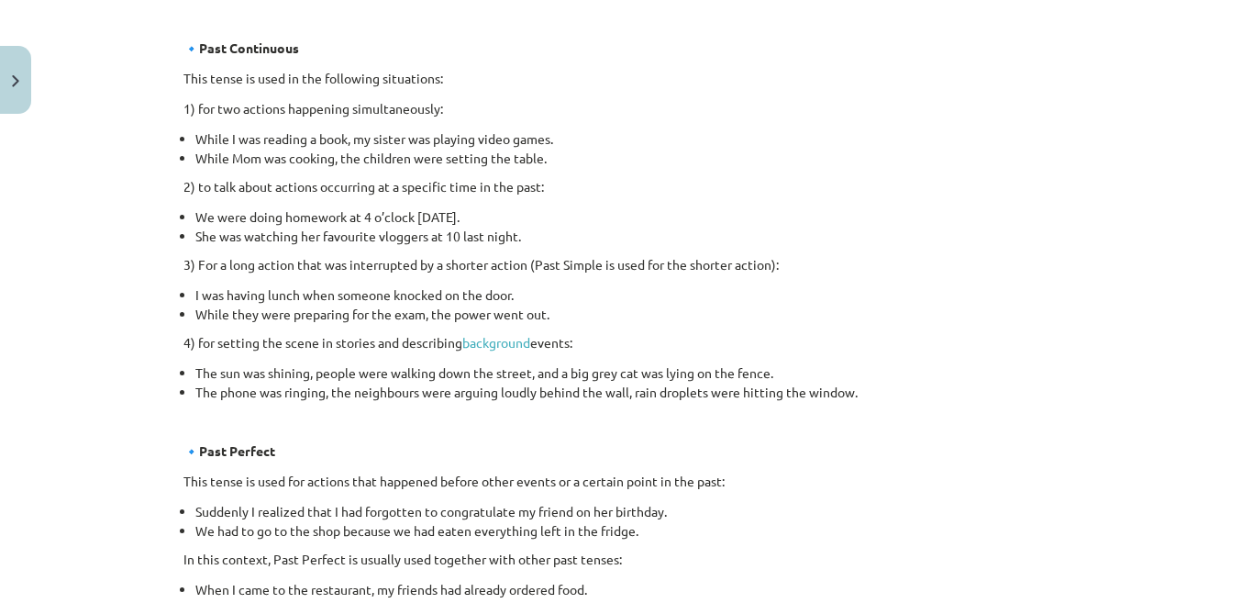
scroll to position [971, 0]
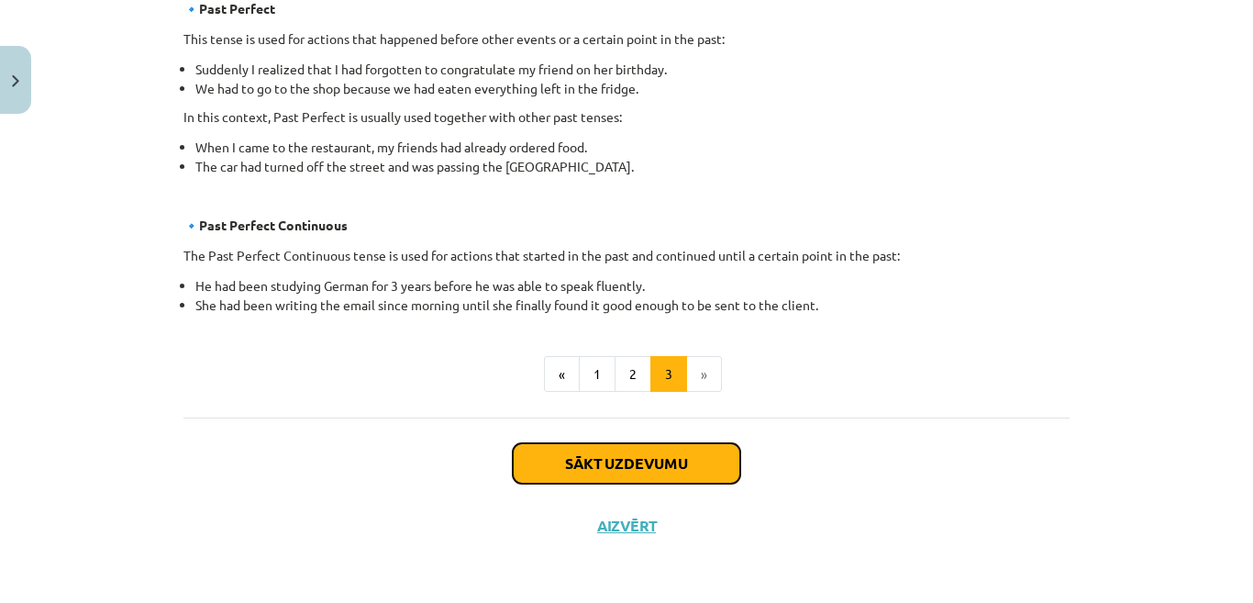
click at [679, 460] on button "Sākt uzdevumu" at bounding box center [627, 463] width 228 height 40
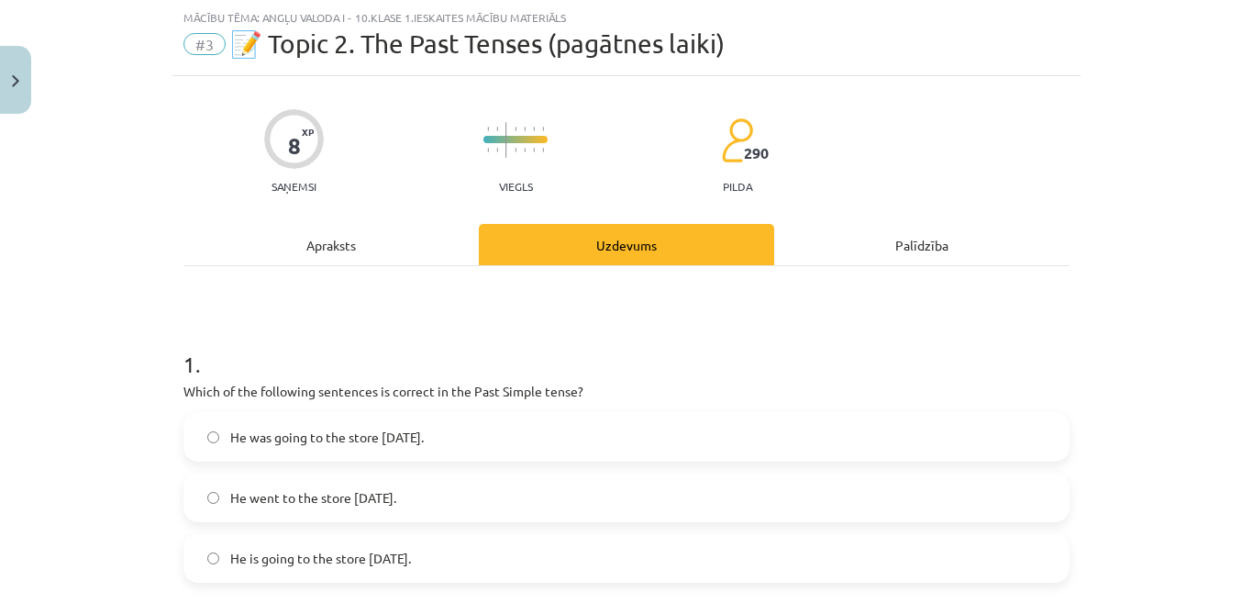
scroll to position [138, 0]
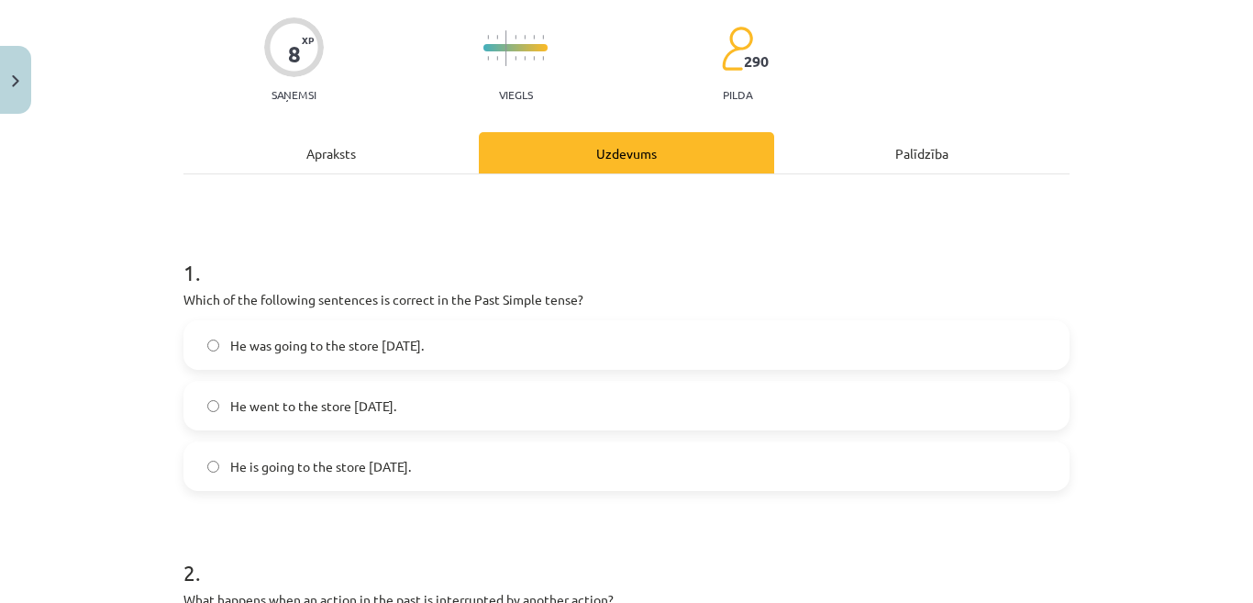
click at [353, 339] on span "He was going to the store yesterday." at bounding box center [327, 345] width 194 height 19
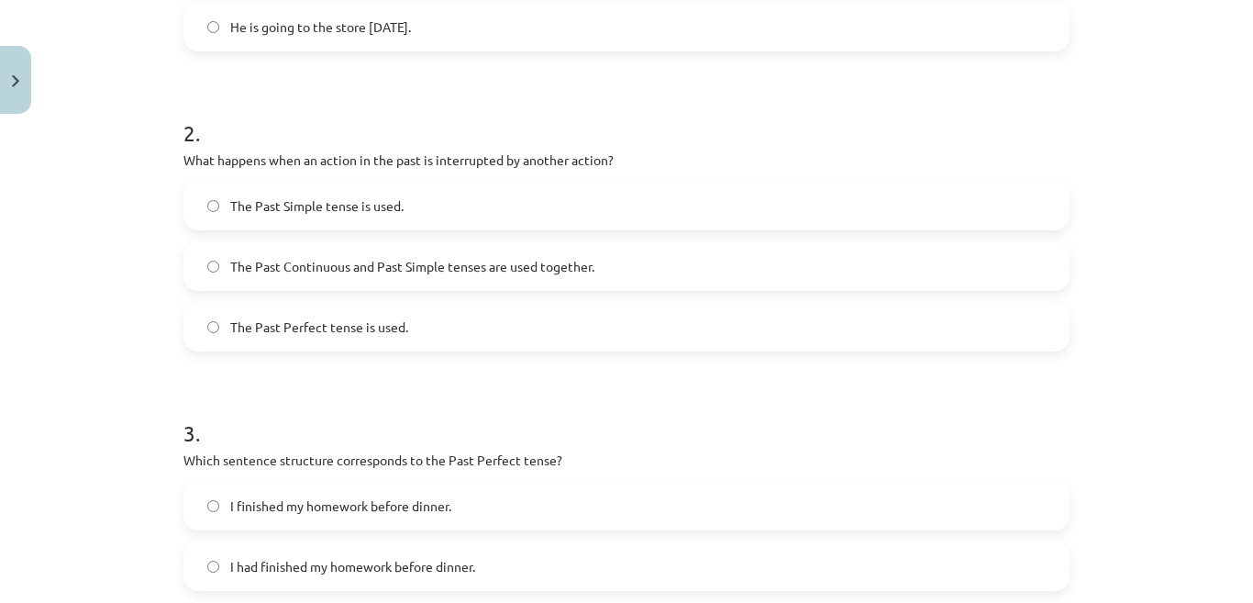
scroll to position [505, 0]
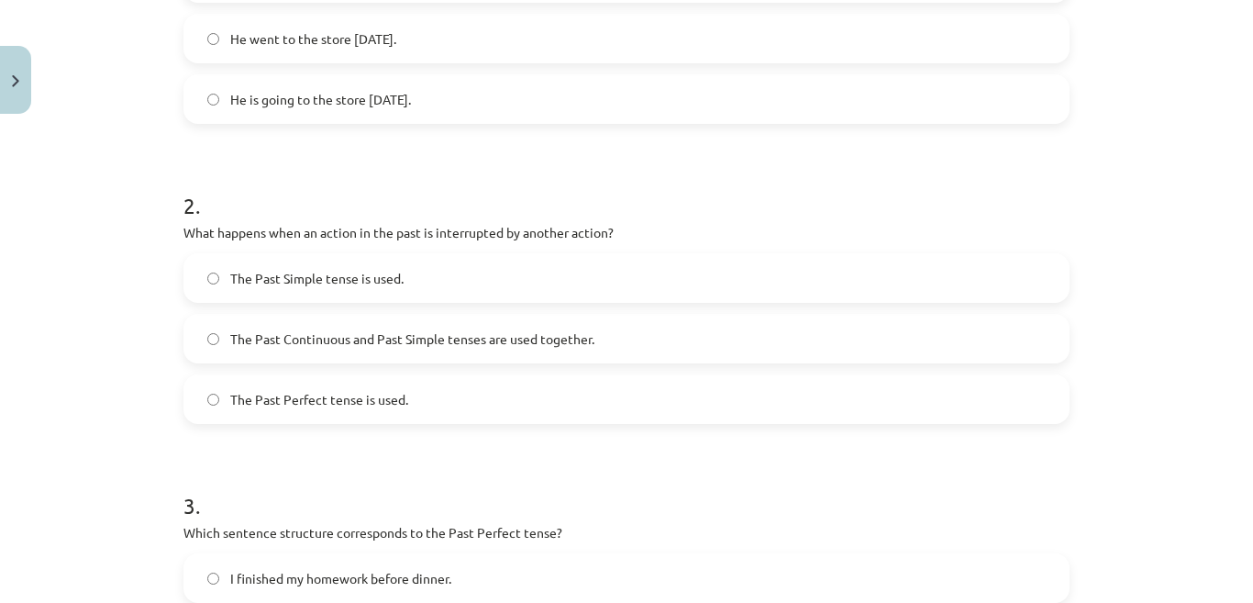
click at [502, 396] on label "The Past Perfect tense is used." at bounding box center [626, 399] width 882 height 46
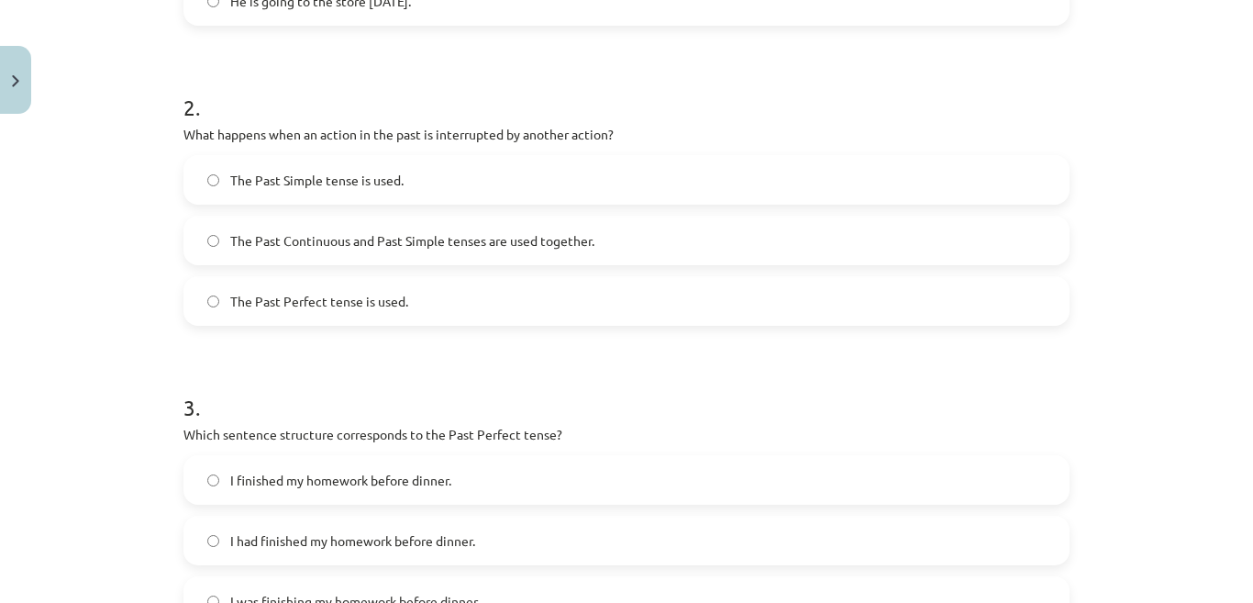
scroll to position [780, 0]
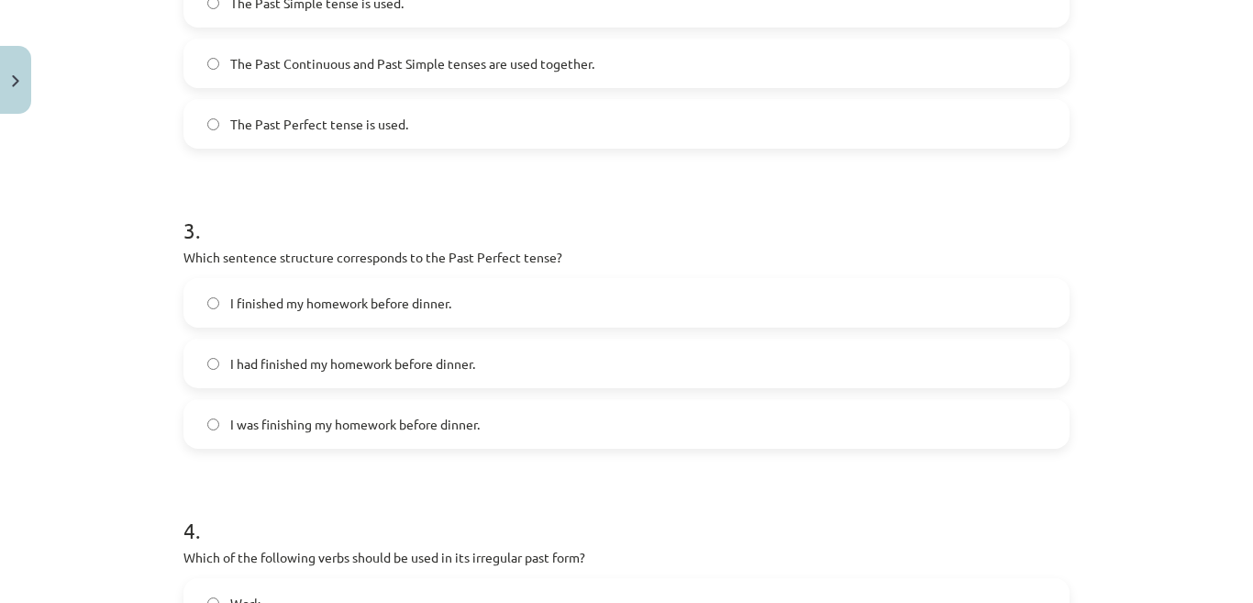
click at [394, 358] on span "I had finished my homework before dinner." at bounding box center [352, 363] width 245 height 19
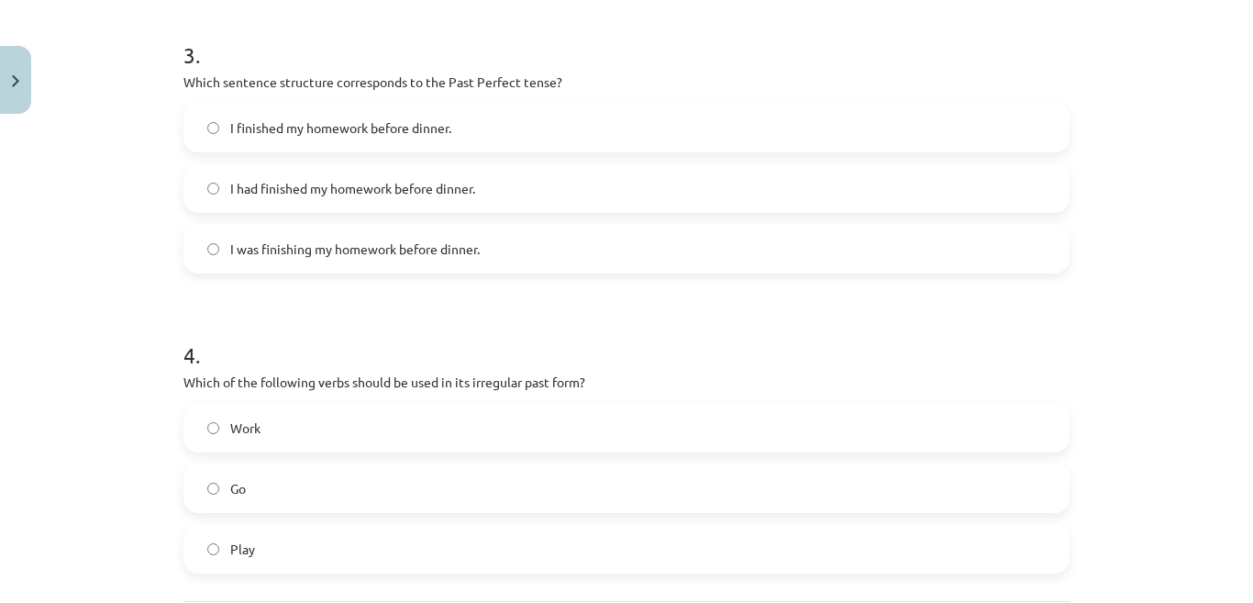
scroll to position [1138, 0]
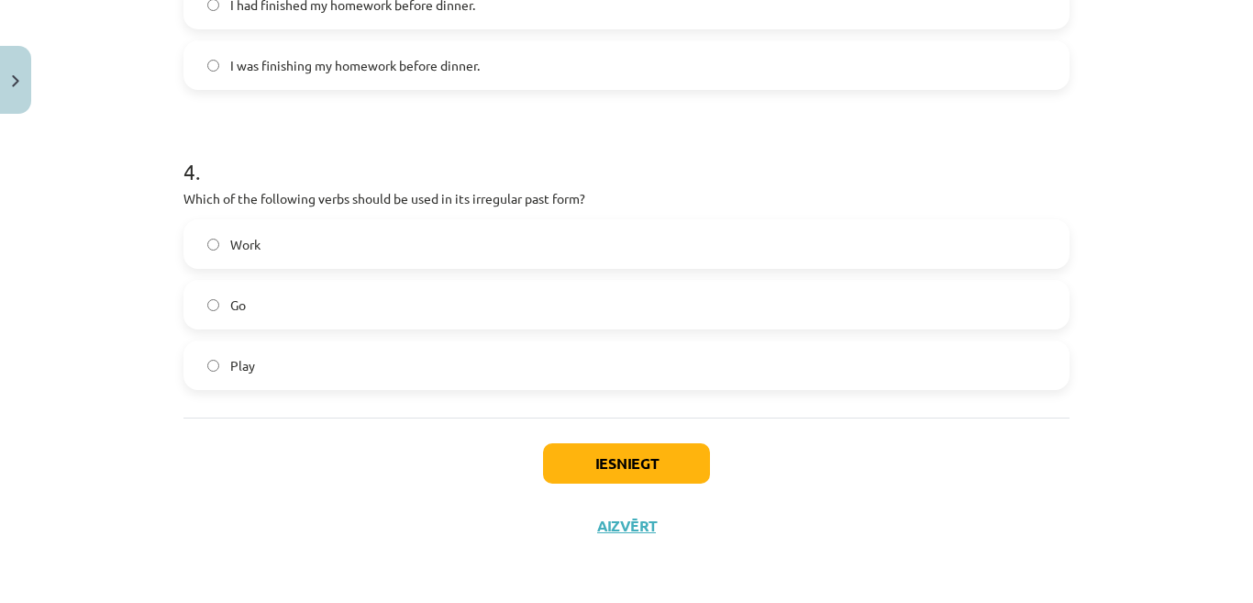
click at [319, 304] on label "Go" at bounding box center [626, 305] width 882 height 46
click at [648, 465] on button "Iesniegt" at bounding box center [626, 463] width 167 height 40
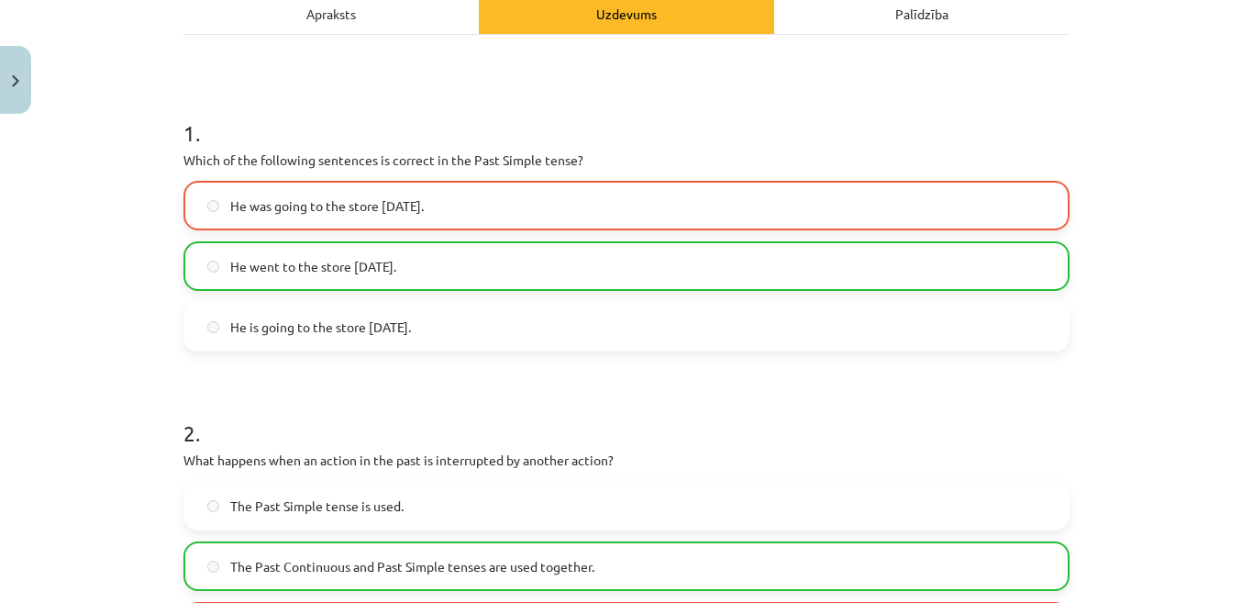
scroll to position [496, 0]
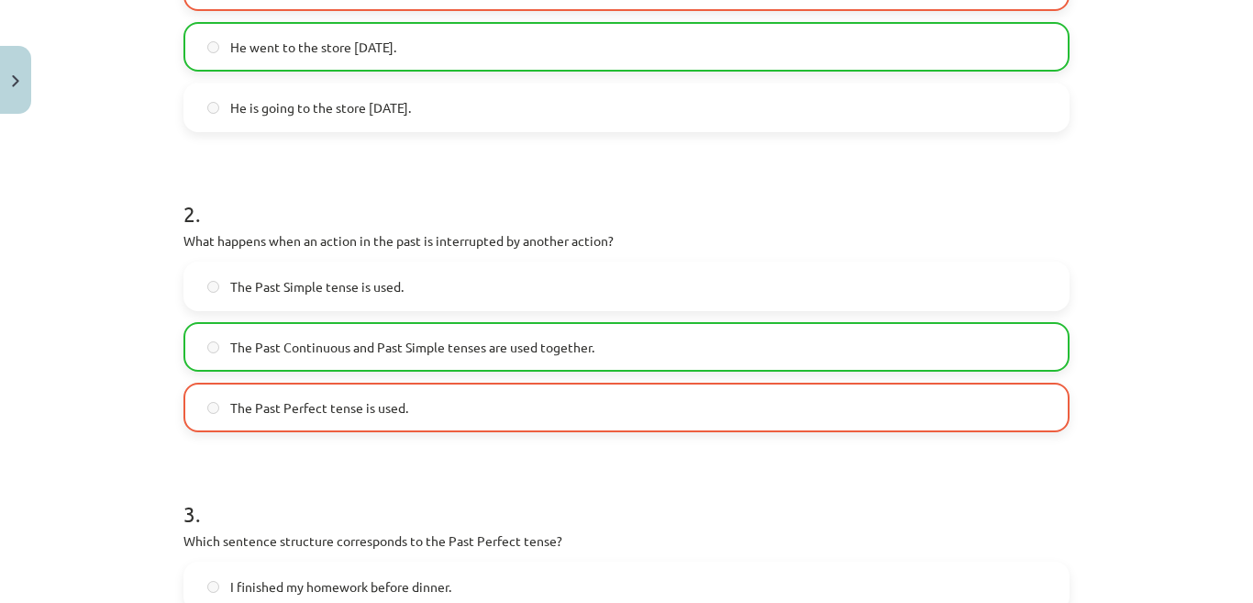
click at [547, 410] on label "The Past Perfect tense is used." at bounding box center [626, 407] width 882 height 46
click at [494, 314] on div "The Past Simple tense is used. The Past Continuous and Past Simple tenses are u…" at bounding box center [626, 346] width 886 height 171
click at [497, 342] on span "The Past Continuous and Past Simple tenses are used together." at bounding box center [412, 347] width 364 height 19
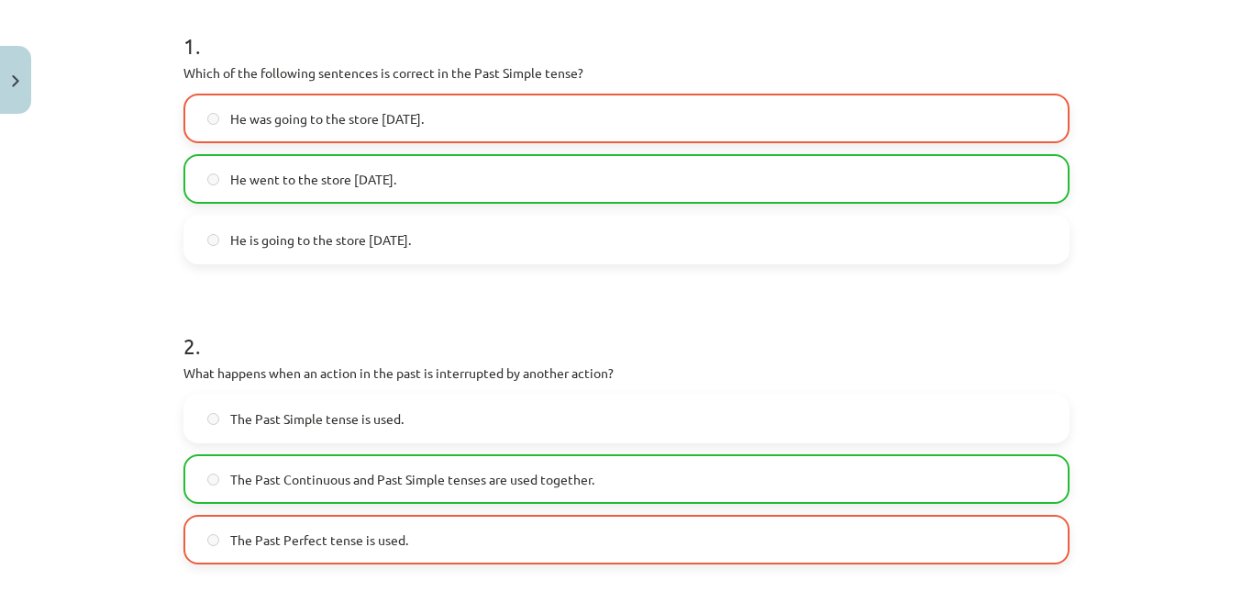
scroll to position [129, 0]
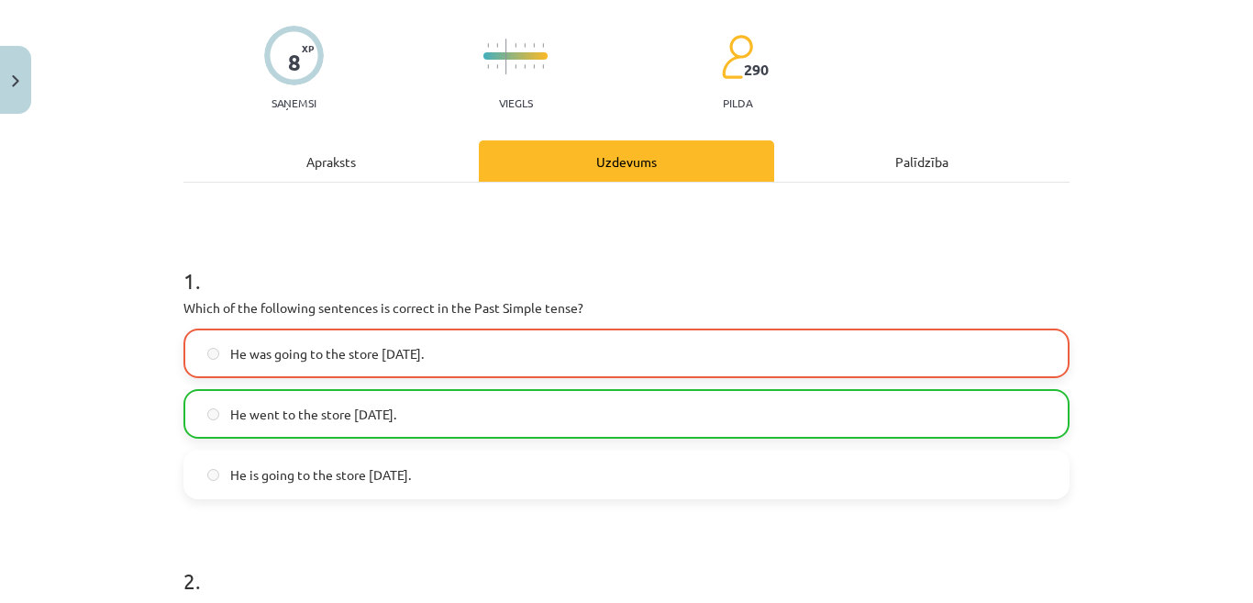
drag, startPoint x: 525, startPoint y: 405, endPoint x: 572, endPoint y: 564, distance: 166.6
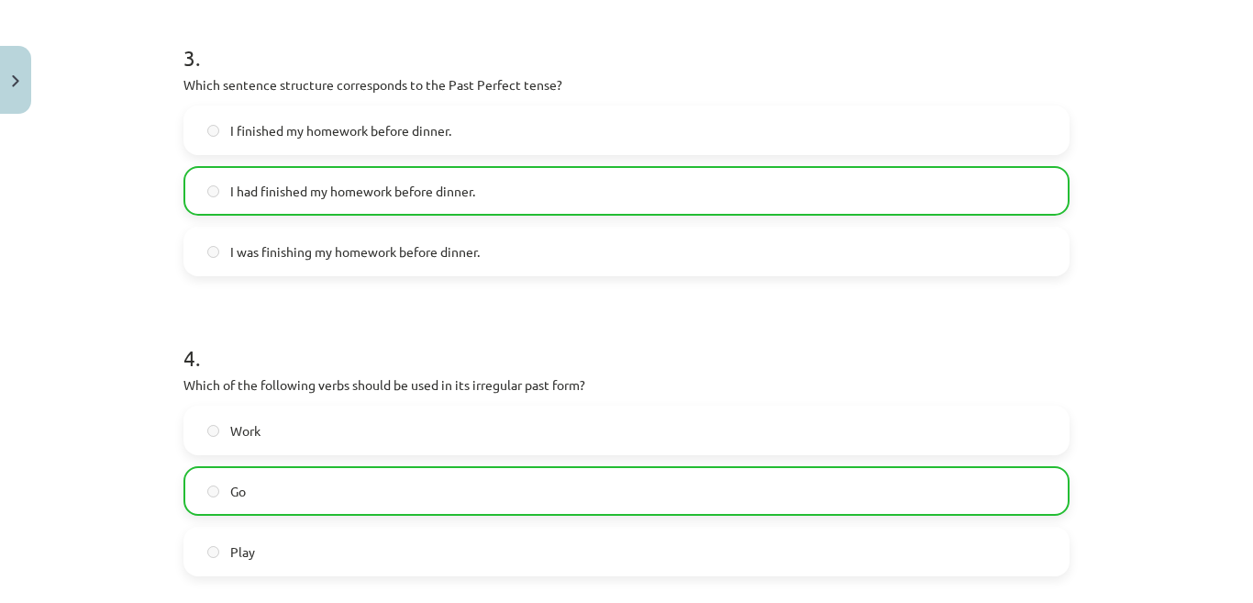
scroll to position [1197, 0]
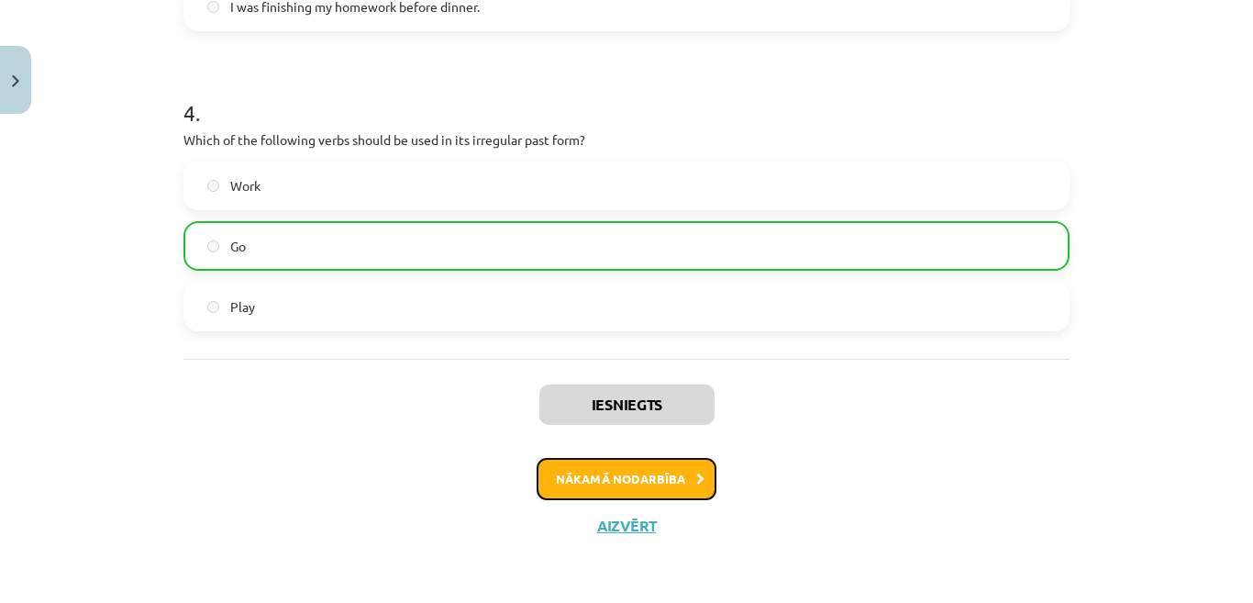
click at [684, 483] on button "Nākamā nodarbība" at bounding box center [627, 479] width 180 height 42
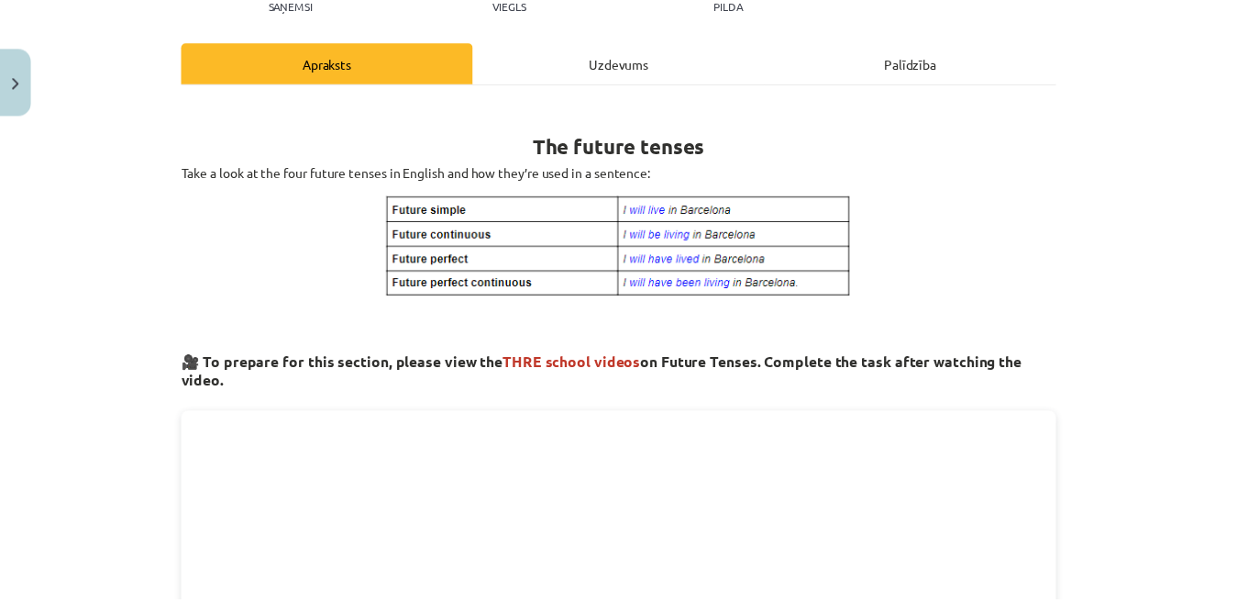
scroll to position [0, 0]
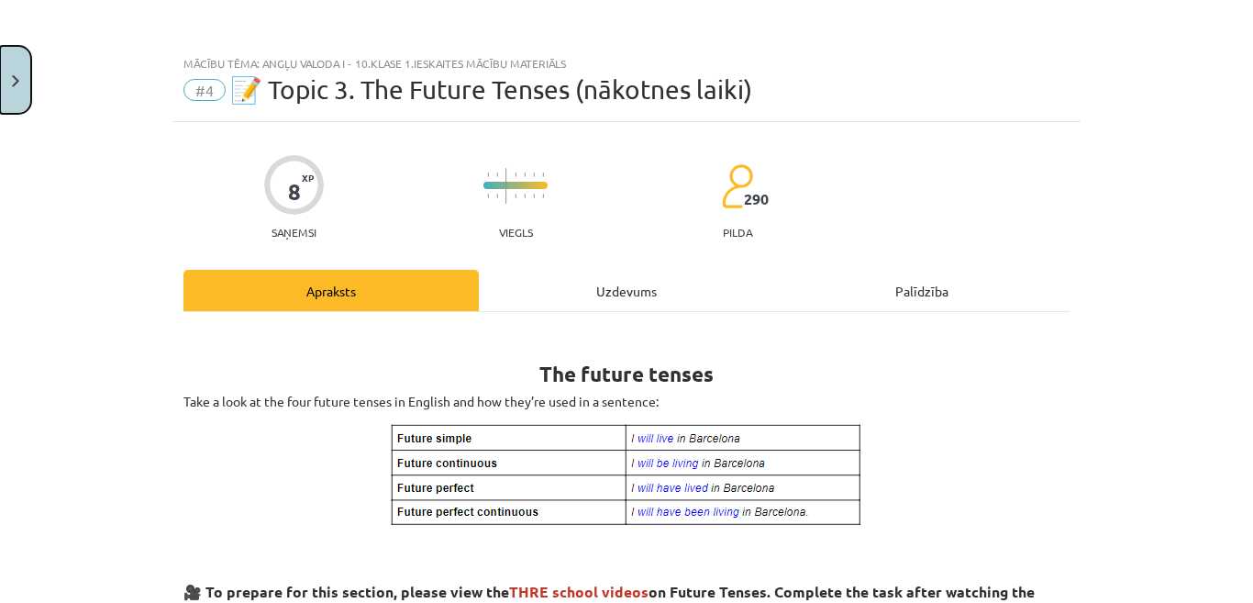
click at [11, 87] on button "Close" at bounding box center [15, 80] width 31 height 68
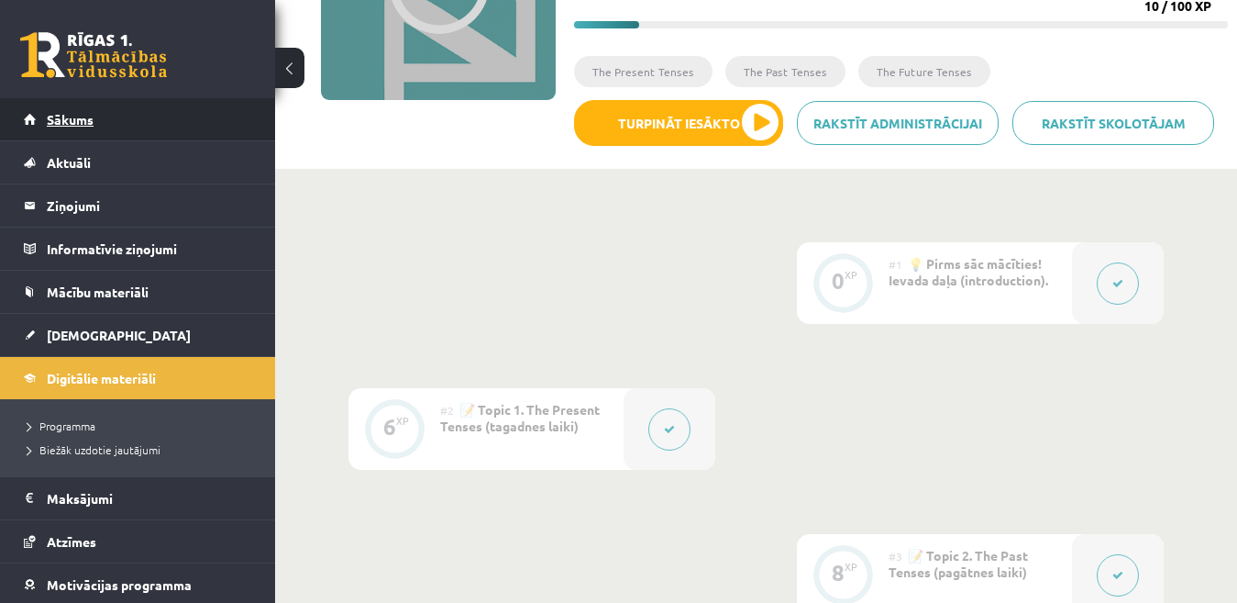
click at [85, 119] on span "Sākums" at bounding box center [70, 119] width 47 height 17
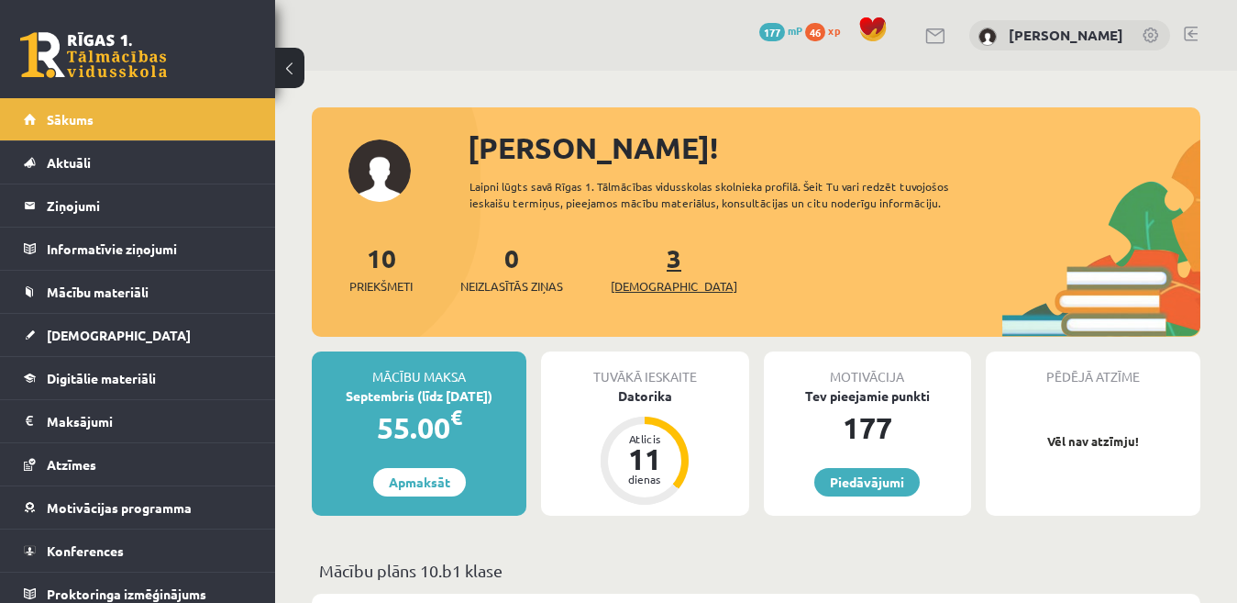
click at [662, 281] on span "[DEMOGRAPHIC_DATA]" at bounding box center [674, 286] width 127 height 18
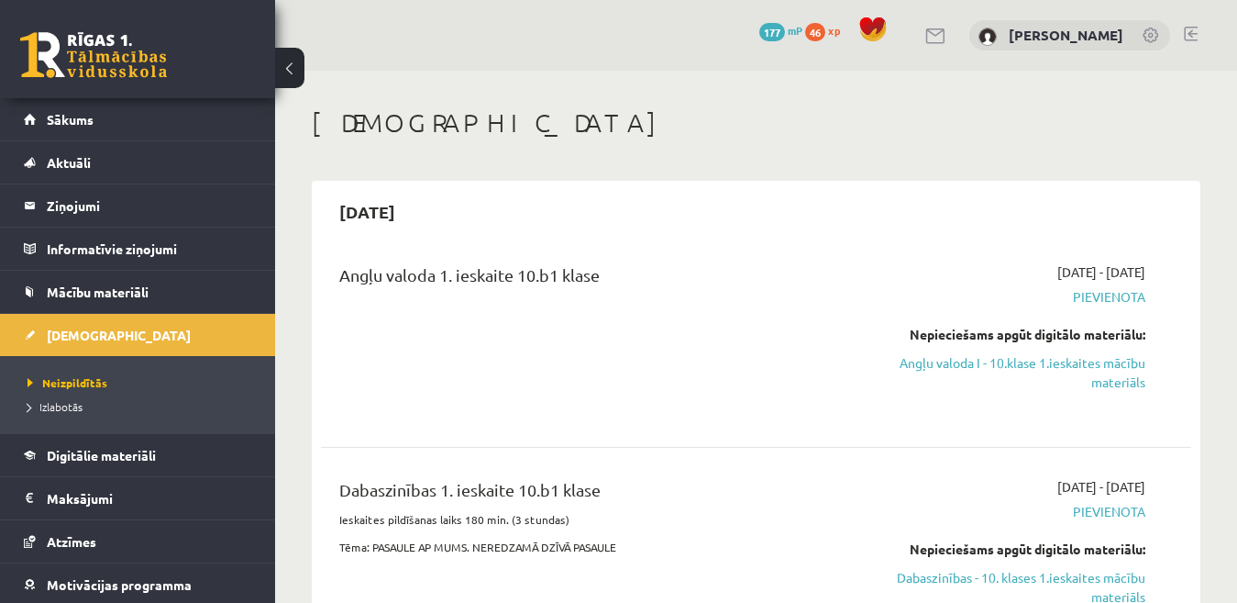
click at [283, 73] on button at bounding box center [289, 68] width 29 height 40
